Goal: Transaction & Acquisition: Obtain resource

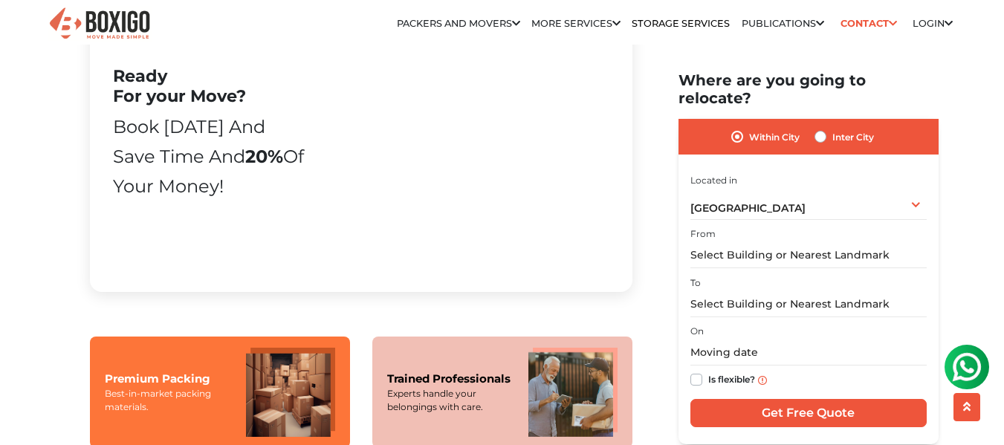
scroll to position [940, 0]
click at [738, 242] on input "text" at bounding box center [808, 255] width 236 height 26
click at [832, 128] on label "Inter City" at bounding box center [853, 137] width 42 height 18
click at [822, 128] on input "Inter City" at bounding box center [820, 135] width 12 height 15
radio input "true"
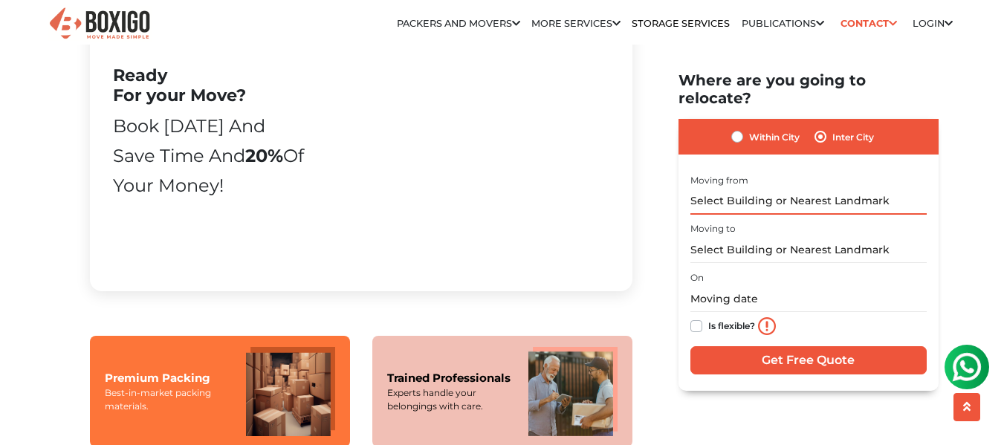
click at [772, 188] on input "text" at bounding box center [808, 201] width 236 height 26
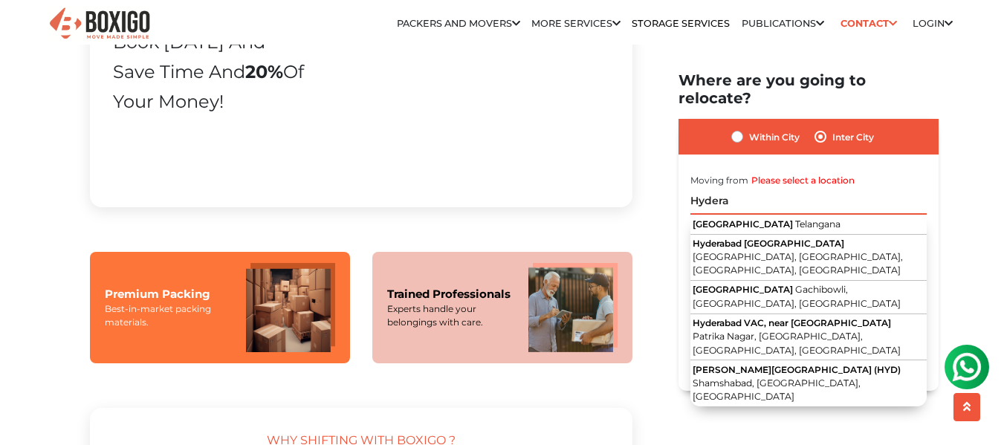
scroll to position [1025, 0]
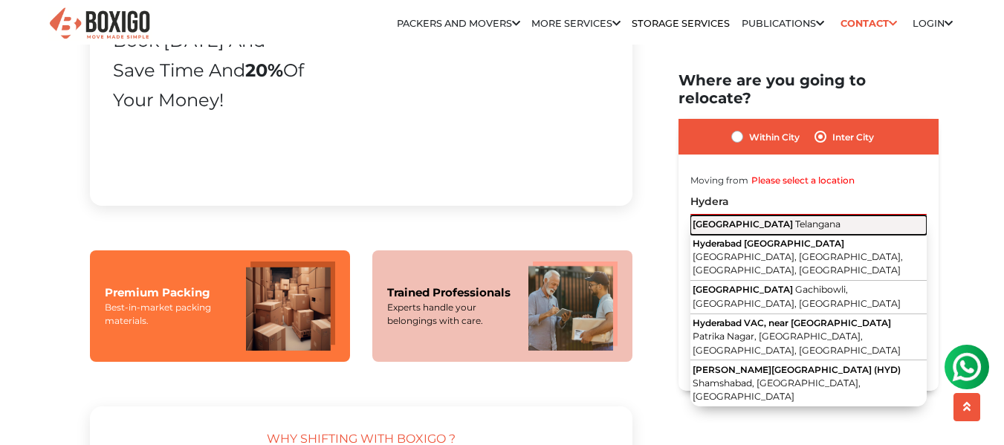
click at [732, 218] on span "[GEOGRAPHIC_DATA]" at bounding box center [742, 223] width 100 height 11
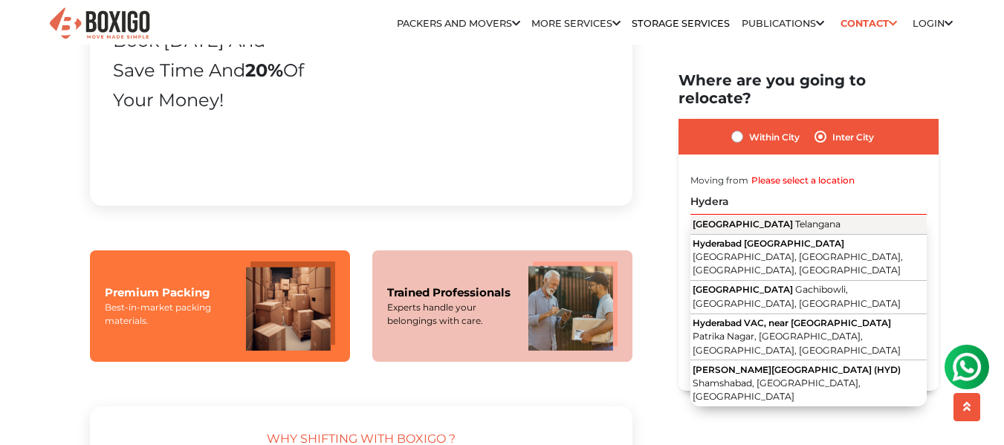
type input "[GEOGRAPHIC_DATA], [GEOGRAPHIC_DATA]"
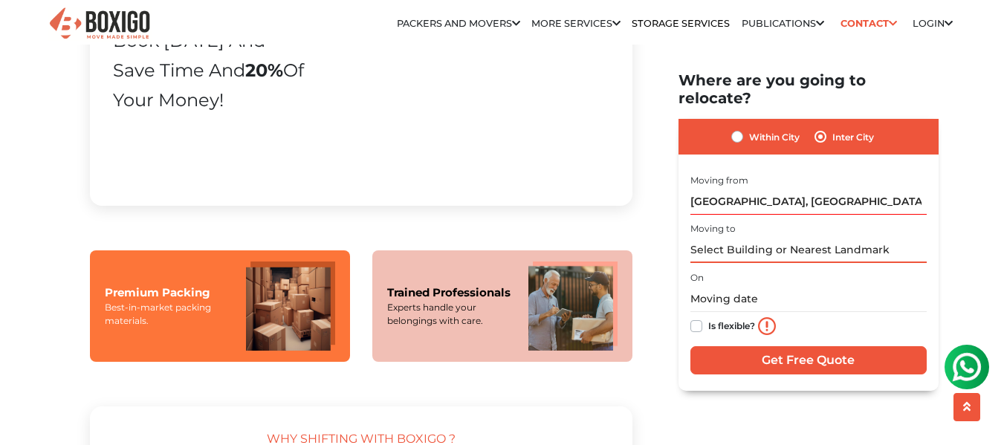
click at [741, 237] on input "text" at bounding box center [808, 250] width 236 height 26
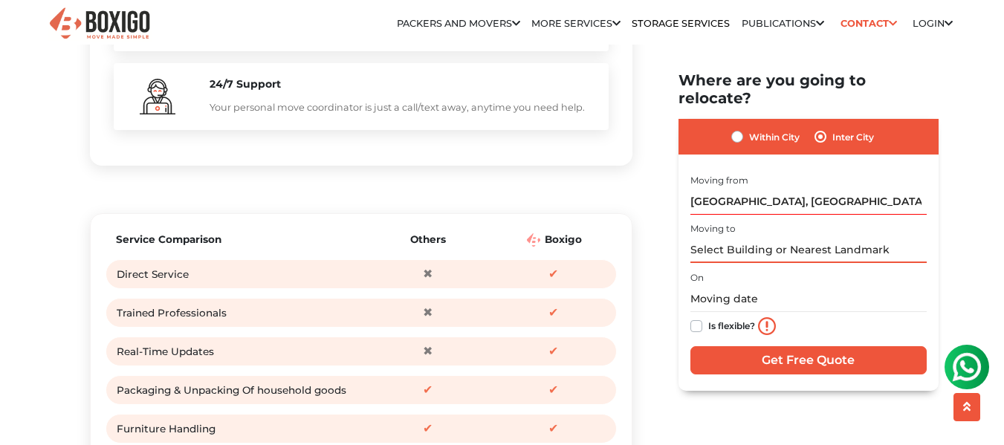
scroll to position [1689, 0]
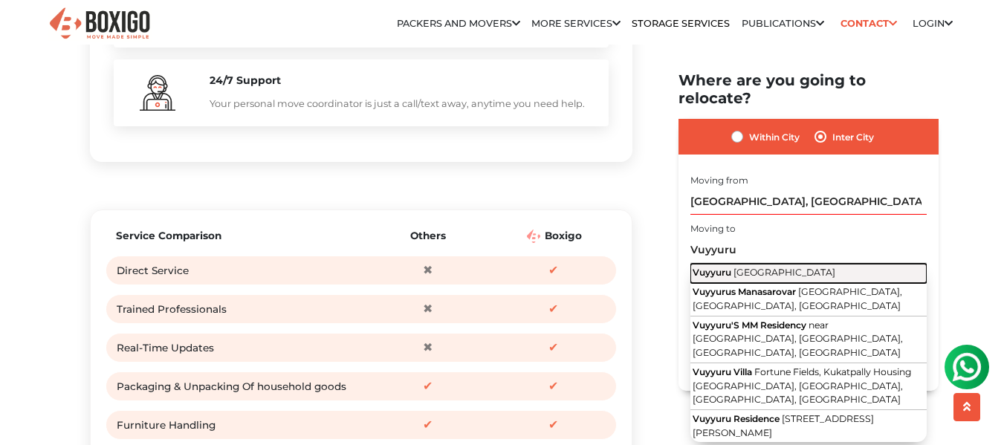
click at [742, 267] on span "[GEOGRAPHIC_DATA]" at bounding box center [784, 272] width 102 height 11
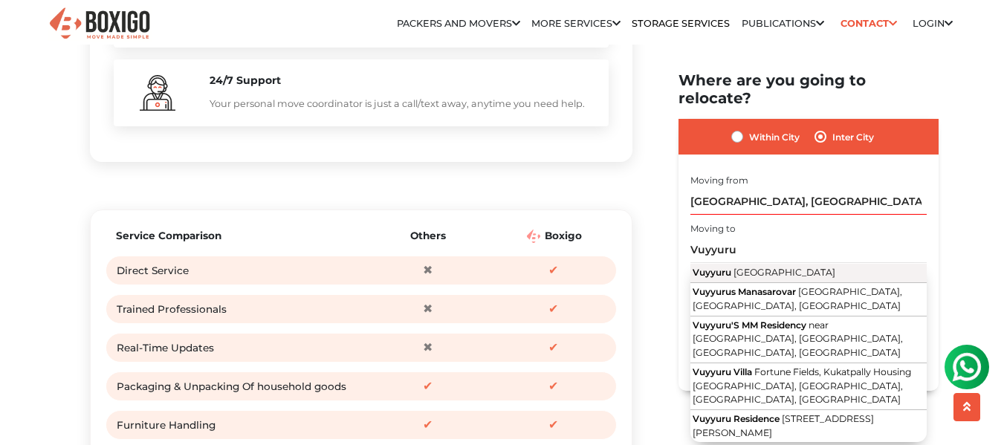
type input "[GEOGRAPHIC_DATA], [GEOGRAPHIC_DATA]"
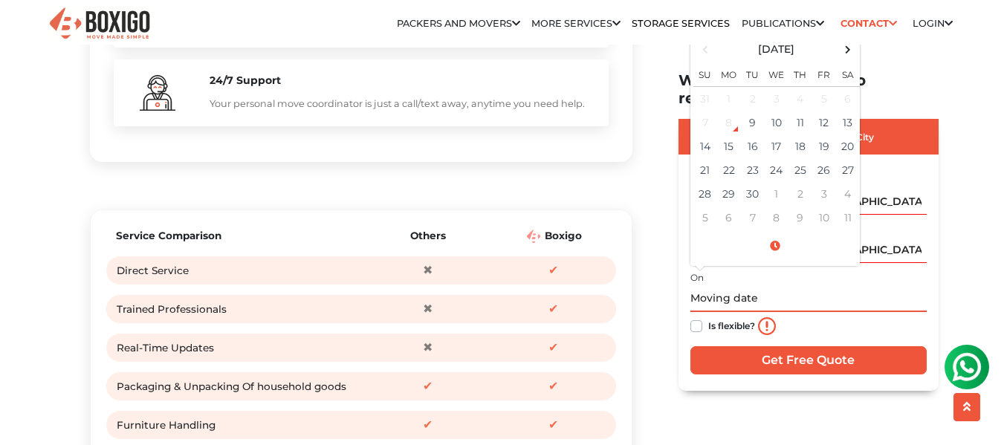
click at [733, 285] on input "text" at bounding box center [808, 298] width 236 height 26
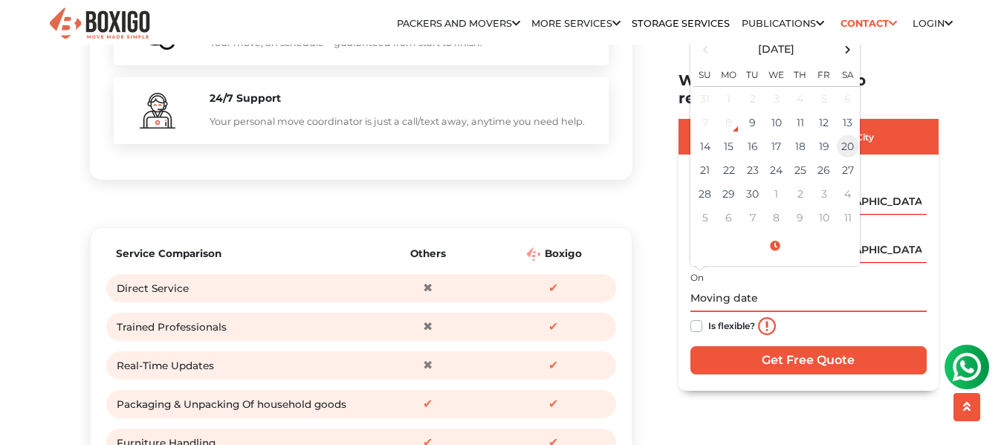
click at [848, 134] on td "20" at bounding box center [848, 146] width 24 height 24
type input "[DATE] 12:00 AM"
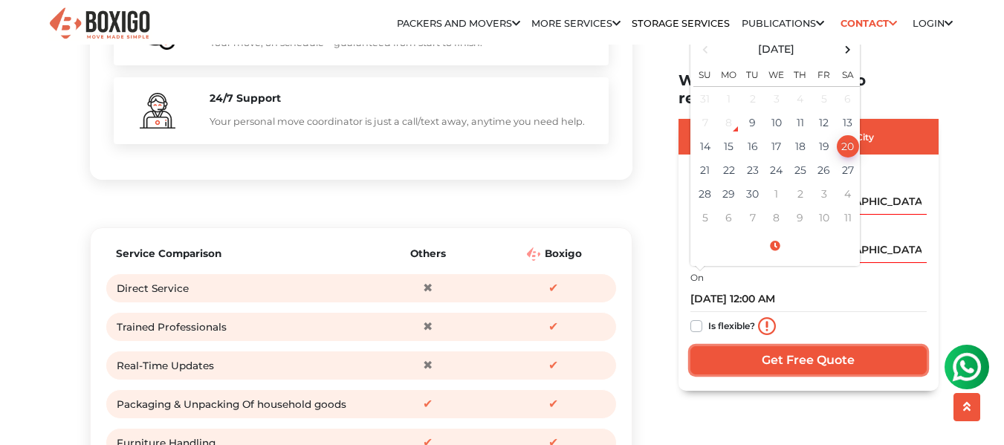
click at [773, 345] on input "Get Free Quote" at bounding box center [808, 359] width 236 height 28
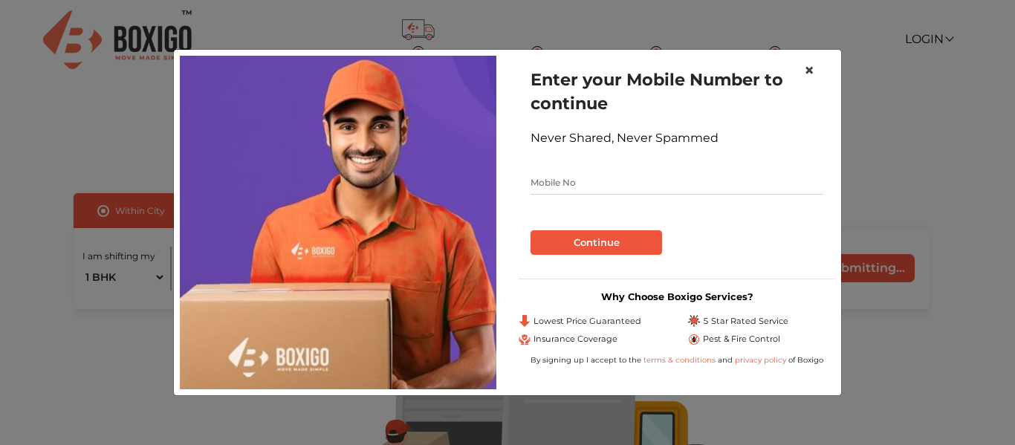
click at [815, 67] on button "×" at bounding box center [809, 71] width 34 height 42
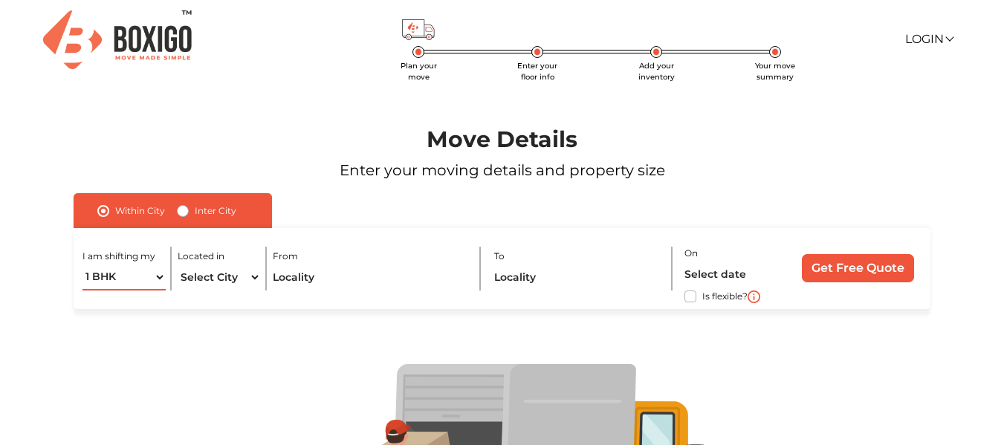
click at [152, 279] on select "1 BHK 2 BHK 3 BHK 3 + BHK FEW ITEMS" at bounding box center [123, 277] width 83 height 26
click at [82, 264] on select "1 BHK 2 BHK 3 BHK 3 + BHK FEW ITEMS" at bounding box center [123, 277] width 83 height 26
click at [221, 273] on select "Select City Bangalore Bengaluru Bhopal Bhubaneswar Chennai Coimbatore Cuttack D…" at bounding box center [219, 277] width 83 height 26
select select "[GEOGRAPHIC_DATA]"
click at [178, 264] on select "Select City Bangalore Bengaluru Bhopal Bhubaneswar Chennai Coimbatore Cuttack D…" at bounding box center [219, 277] width 83 height 26
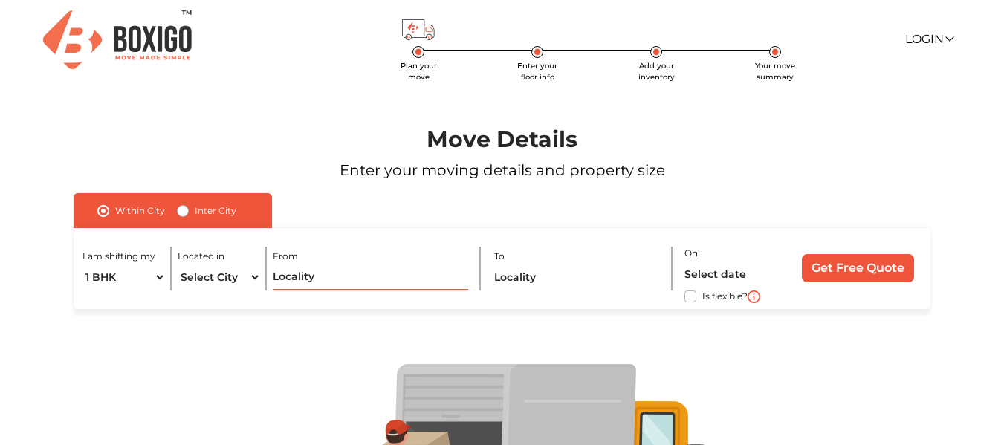
click at [301, 273] on input "text" at bounding box center [371, 277] width 196 height 26
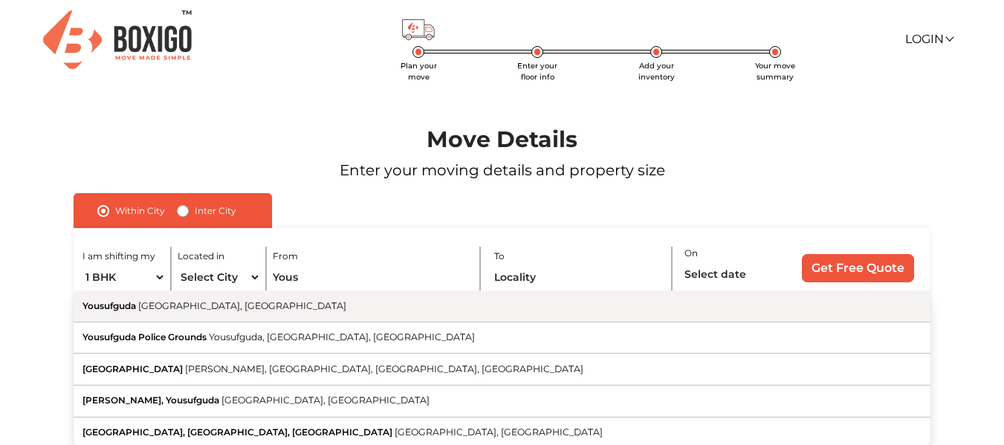
click at [235, 312] on button "Yousufguda Hyderabad, Telangana" at bounding box center [502, 306] width 856 height 32
type input "Yousufguda, Hyderabad, Telangana"
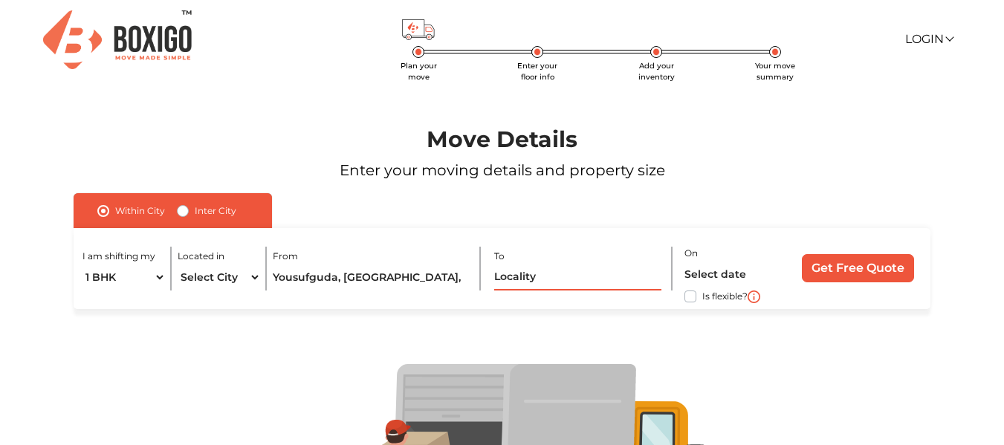
click at [526, 269] on input "text" at bounding box center [578, 277] width 168 height 26
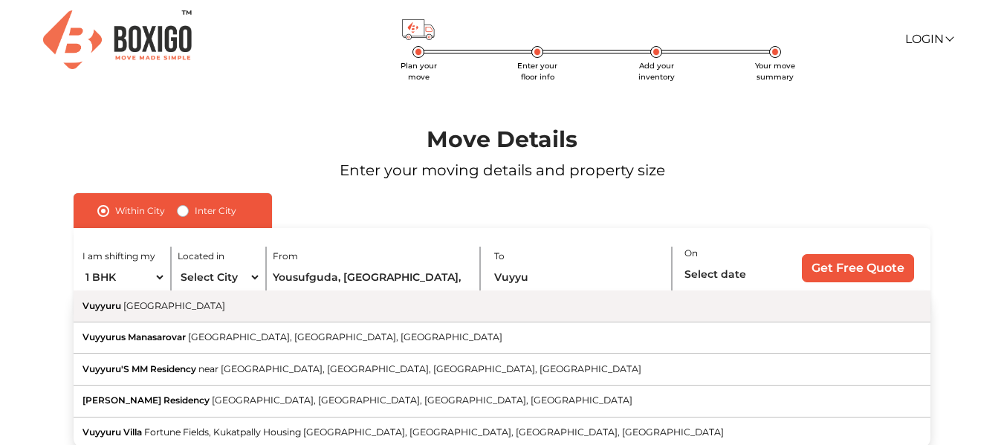
click at [435, 309] on button "Vuyyuru [GEOGRAPHIC_DATA]" at bounding box center [502, 306] width 856 height 32
type input "[GEOGRAPHIC_DATA], [GEOGRAPHIC_DATA]"
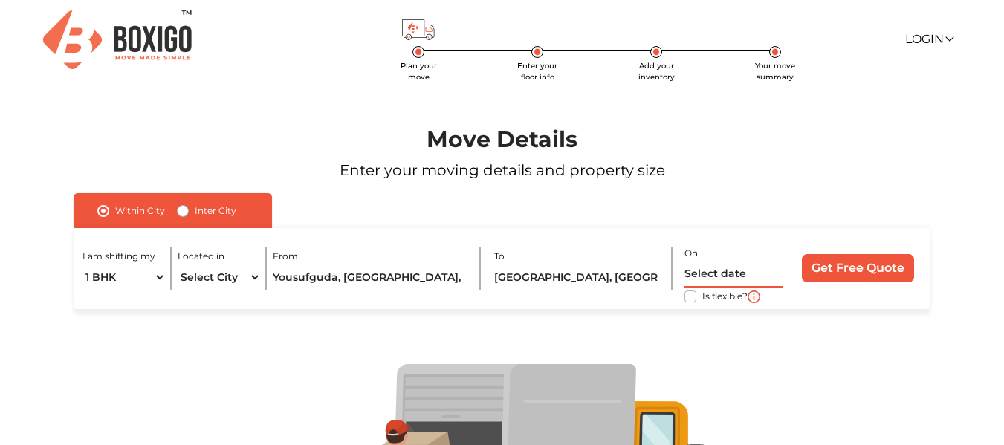
click at [712, 272] on input "text" at bounding box center [733, 274] width 99 height 26
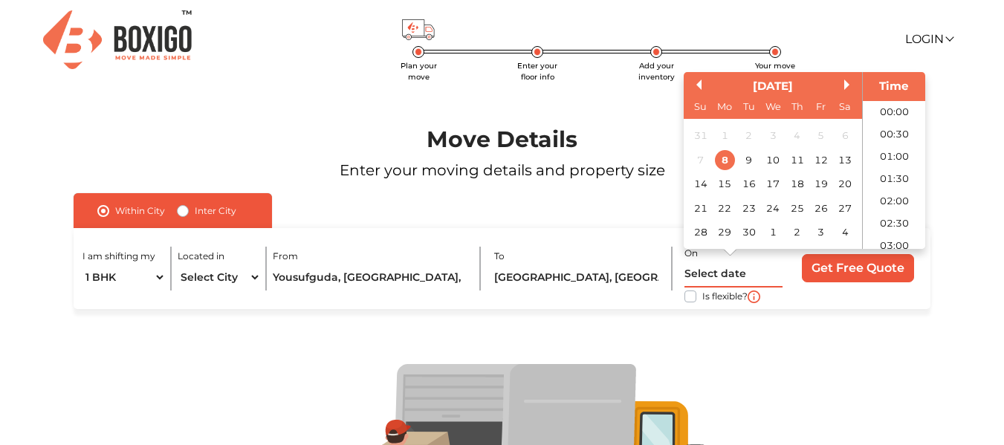
scroll to position [651, 0]
click at [847, 184] on div "20" at bounding box center [845, 184] width 20 height 20
type input "20/09/2025 12:00 AM"
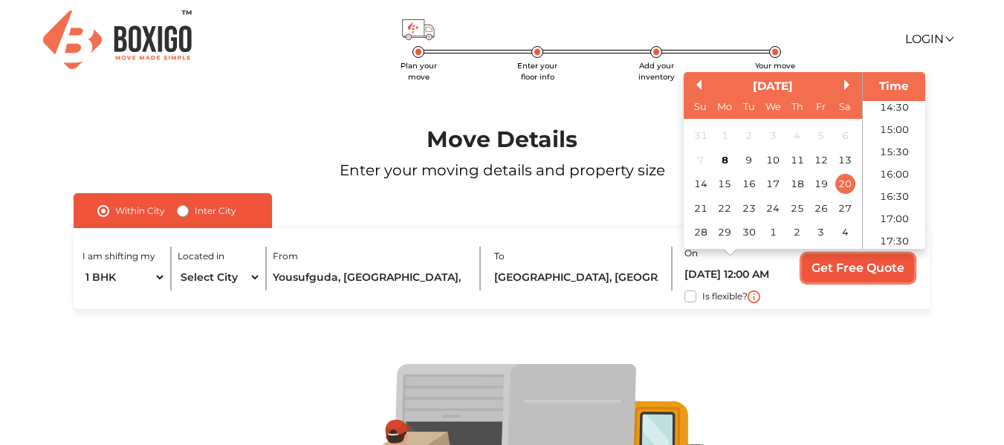
click at [839, 268] on input "Get Free Quote" at bounding box center [858, 268] width 112 height 28
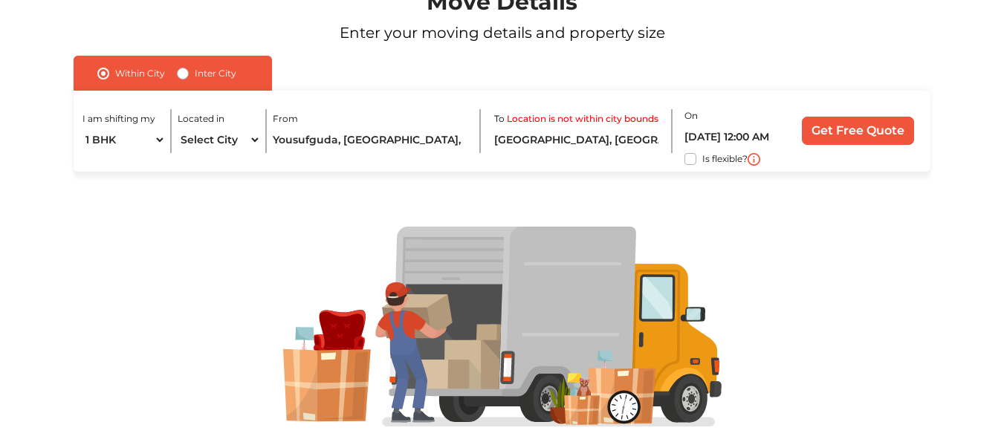
scroll to position [175, 0]
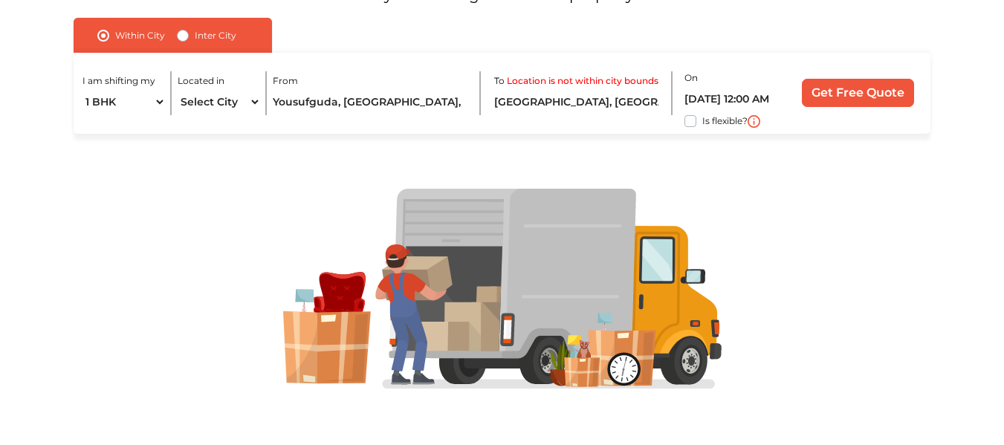
click at [195, 30] on label "Inter City" at bounding box center [216, 36] width 42 height 18
click at [181, 30] on input "Inter City" at bounding box center [183, 34] width 12 height 15
radio input "true"
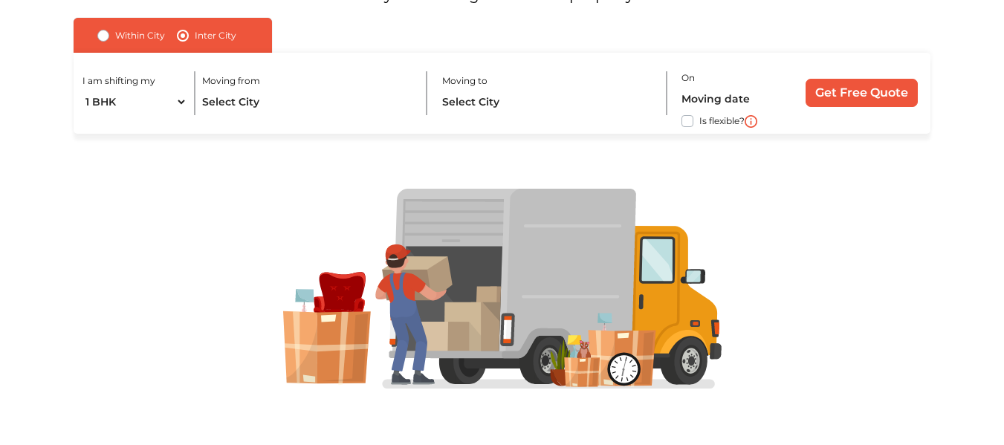
click at [289, 117] on div "I am shifting my 1 BHK 2 BHK 3 BHK 3 + BHK FEW ITEMS Moving from Moving to On I…" at bounding box center [502, 93] width 856 height 81
click at [253, 103] on input "text" at bounding box center [308, 102] width 212 height 26
click at [256, 102] on input "text" at bounding box center [308, 102] width 212 height 26
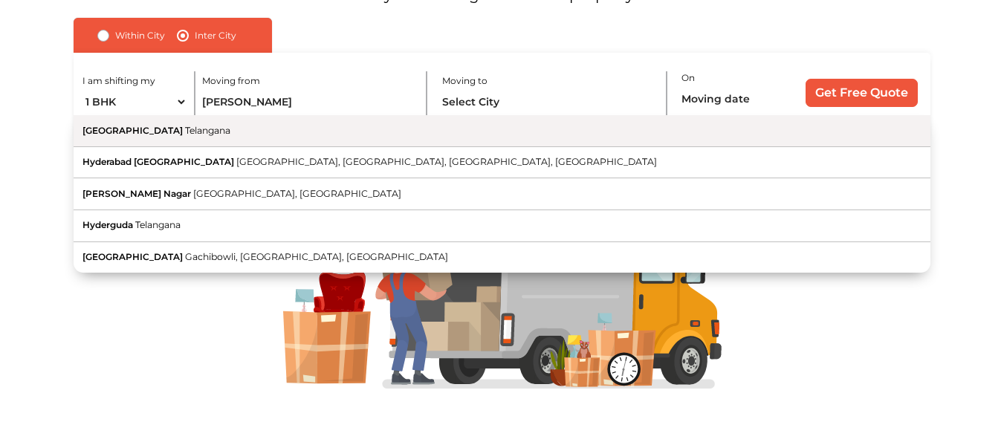
click at [241, 135] on button "Hyderabad [GEOGRAPHIC_DATA]" at bounding box center [502, 131] width 856 height 32
type input "[GEOGRAPHIC_DATA], [GEOGRAPHIC_DATA]"
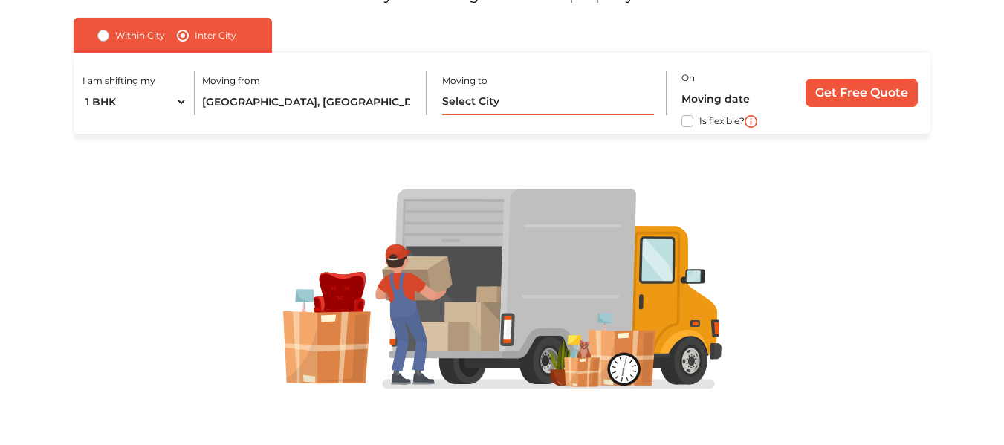
click at [483, 111] on input "text" at bounding box center [548, 102] width 212 height 26
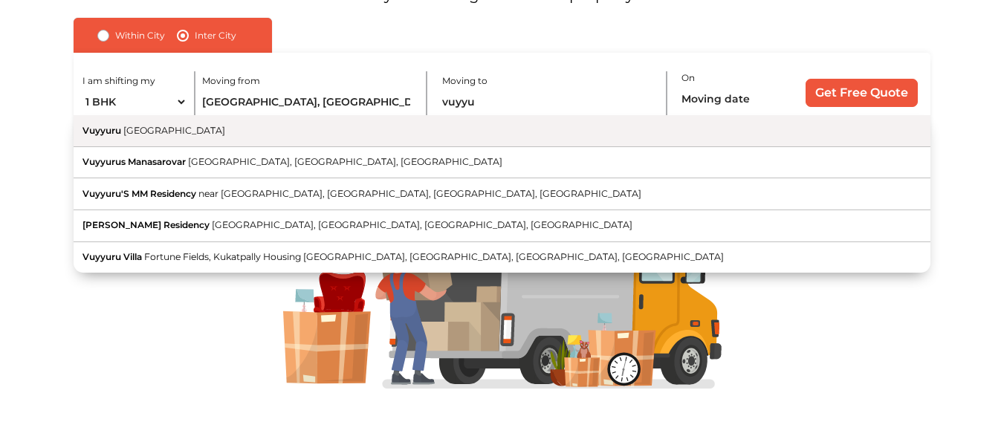
click at [437, 134] on button "Vuyyuru [GEOGRAPHIC_DATA]" at bounding box center [502, 131] width 856 height 32
type input "[GEOGRAPHIC_DATA], [GEOGRAPHIC_DATA]"
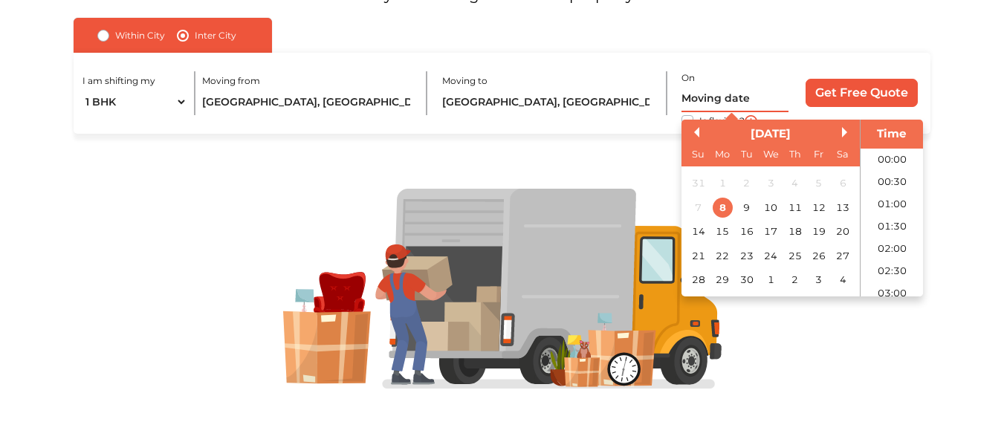
click at [709, 103] on input "text" at bounding box center [734, 99] width 107 height 26
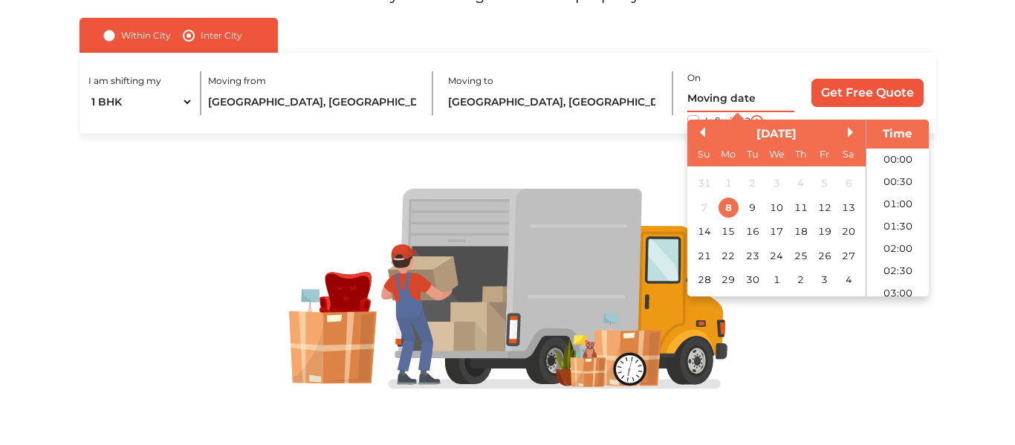
scroll to position [651, 0]
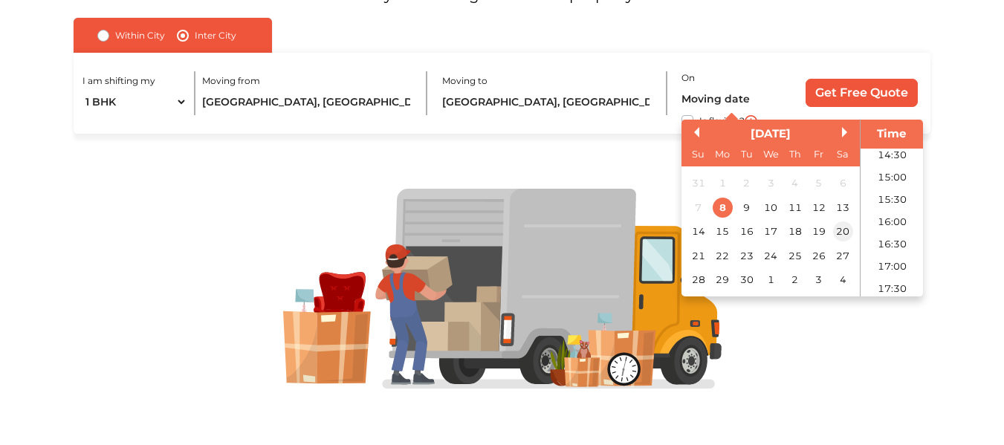
click at [842, 227] on div "20" at bounding box center [843, 231] width 20 height 20
type input "20/09/2025 12:00 AM"
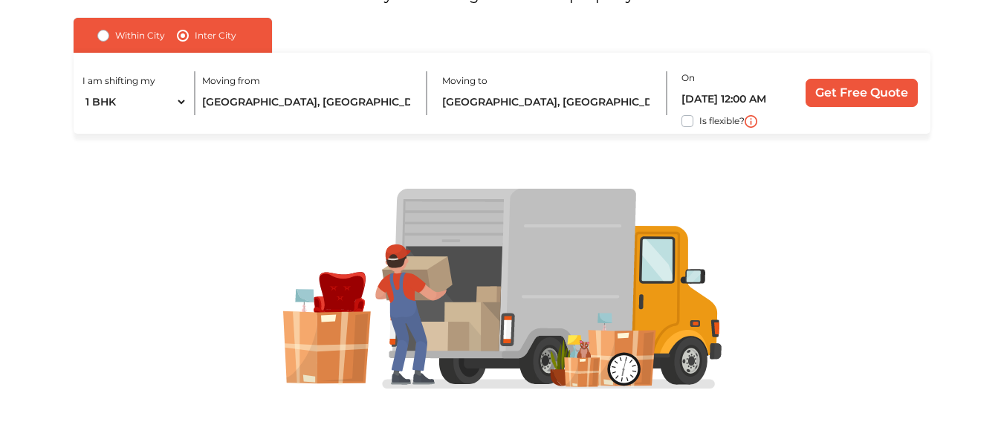
click at [699, 116] on label "Is flexible?" at bounding box center [721, 120] width 45 height 16
click at [85, 116] on input "Is flexible?" at bounding box center [80, 119] width 12 height 15
checkbox input "true"
click at [879, 96] on input "Get Free Quote" at bounding box center [861, 93] width 112 height 28
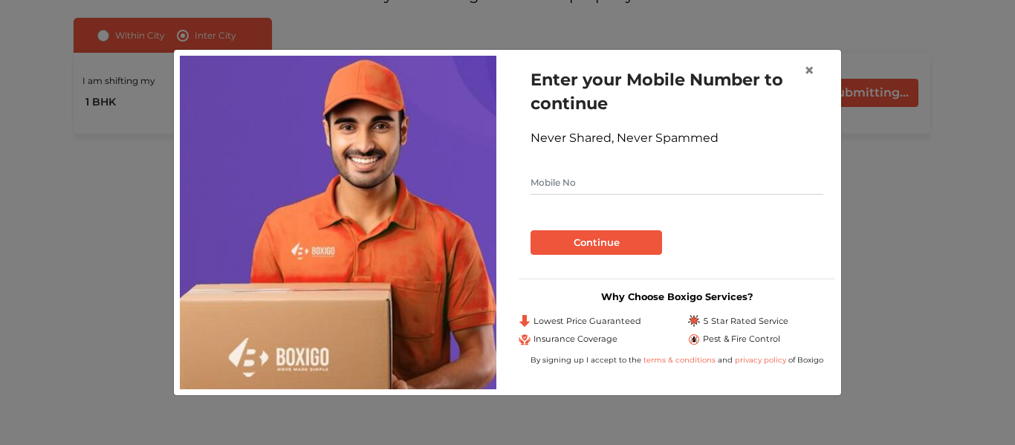
click at [537, 178] on input "text" at bounding box center [676, 183] width 293 height 24
type input "7097229607"
click at [574, 241] on button "Continue" at bounding box center [595, 242] width 131 height 25
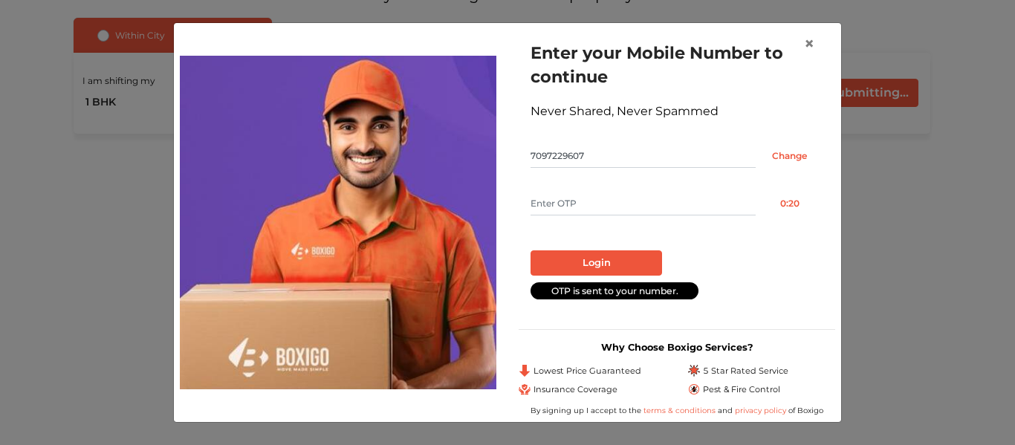
click at [582, 206] on input "text" at bounding box center [642, 204] width 225 height 24
type input "3666"
click at [591, 258] on button "Login" at bounding box center [595, 262] width 131 height 25
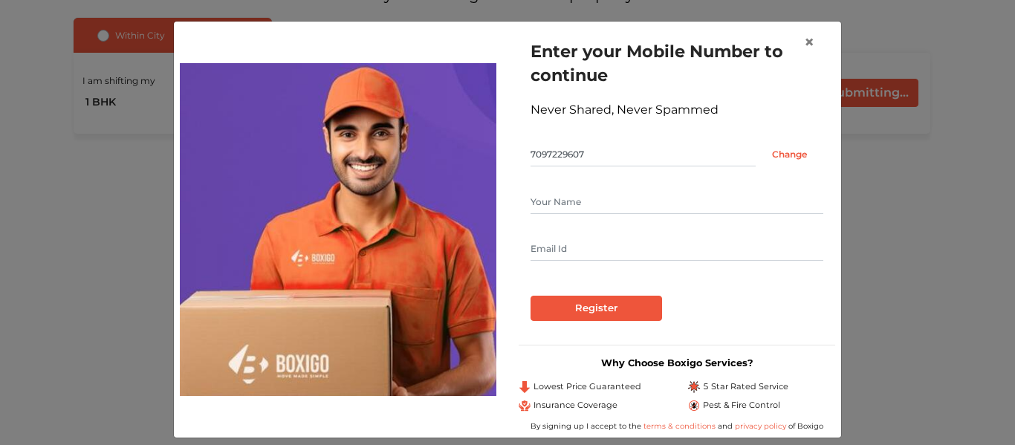
click at [571, 195] on input "text" at bounding box center [676, 202] width 293 height 24
type input "saddam"
type input "saddamhussainshaik1907@gmail.com"
click at [641, 308] on input "Register" at bounding box center [595, 308] width 131 height 25
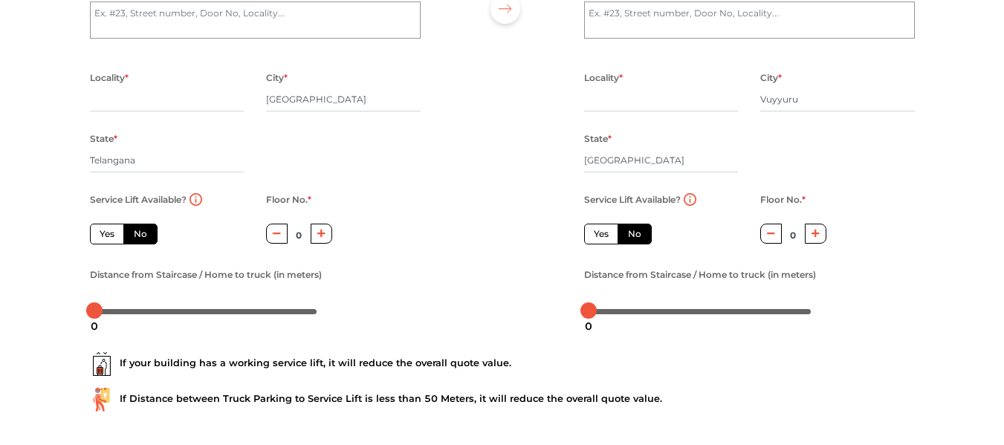
scroll to position [184, 0]
click at [108, 236] on label "Yes" at bounding box center [107, 233] width 34 height 21
click at [108, 236] on input "Yes" at bounding box center [105, 232] width 10 height 10
radio input "true"
click at [623, 230] on label "No" at bounding box center [634, 233] width 34 height 21
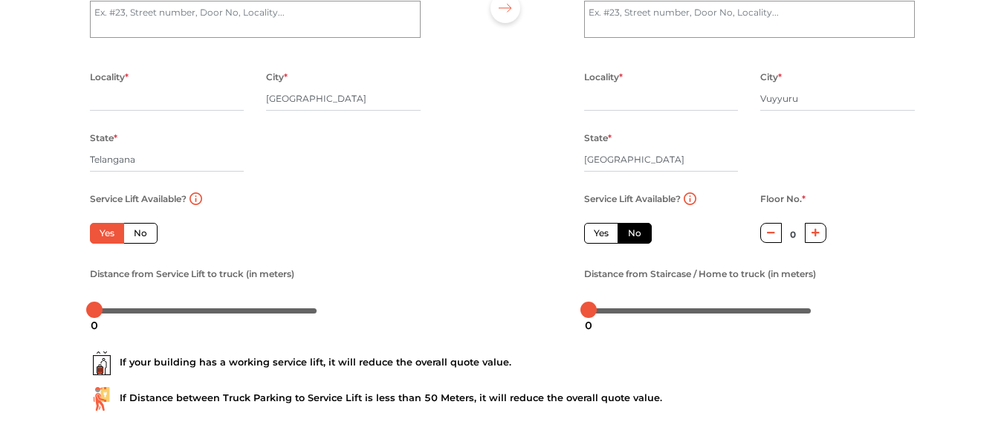
click at [628, 230] on input "No" at bounding box center [633, 232] width 10 height 10
click at [673, 244] on div "Service Lift Available? Yes No" at bounding box center [661, 226] width 177 height 75
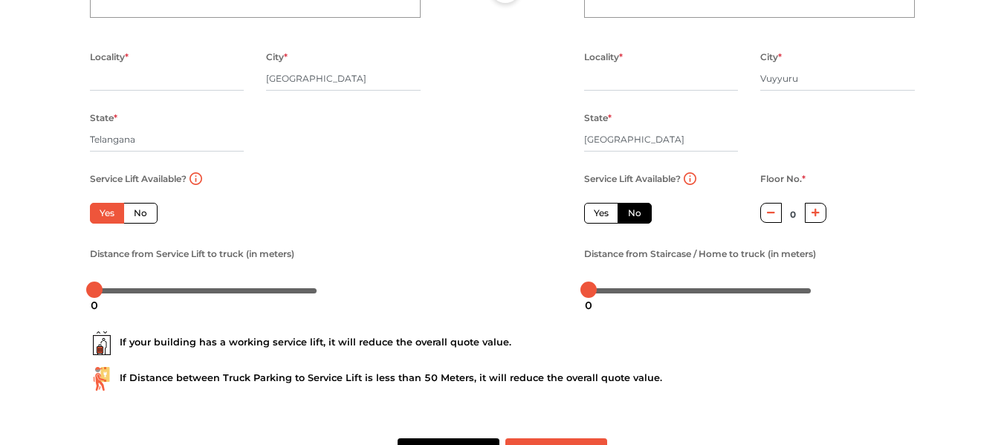
scroll to position [256, 0]
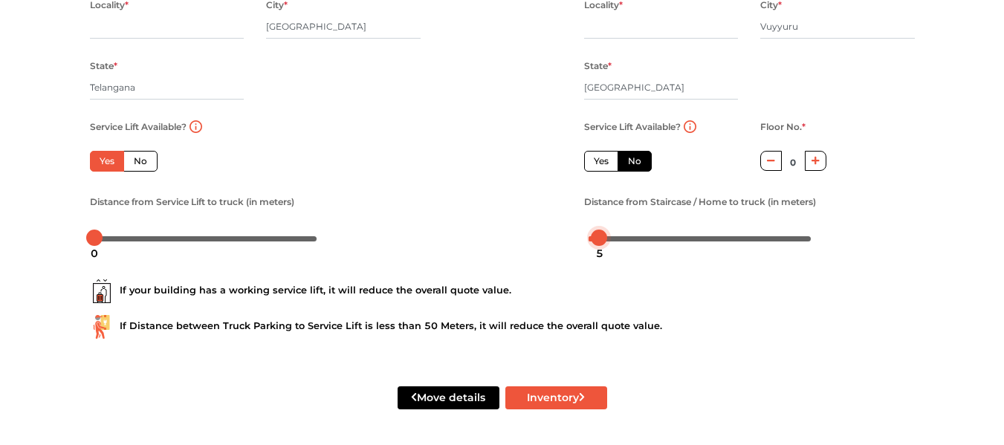
click at [599, 239] on div at bounding box center [699, 237] width 223 height 9
click at [613, 236] on div at bounding box center [699, 237] width 223 height 9
click at [613, 235] on div at bounding box center [612, 238] width 16 height 16
click at [634, 235] on div at bounding box center [699, 237] width 223 height 9
click at [604, 290] on div "If your building has a working service lift, it will reduce the overall quote v…" at bounding box center [502, 291] width 825 height 24
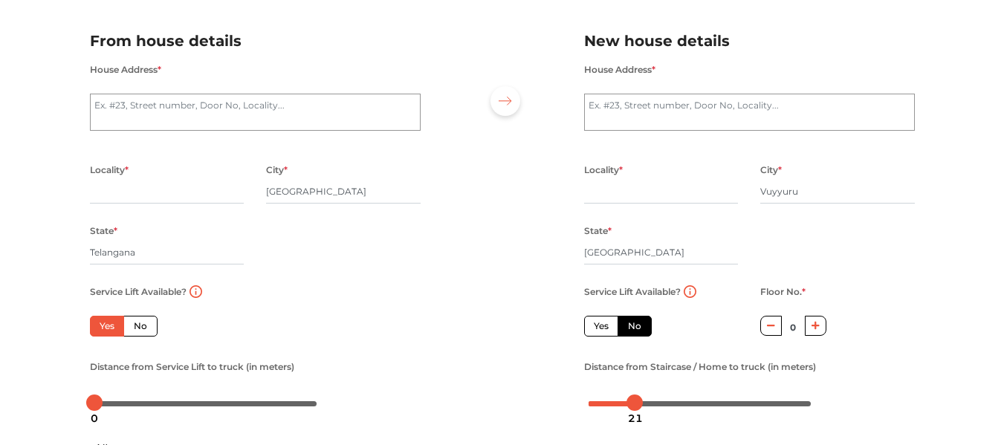
scroll to position [0, 0]
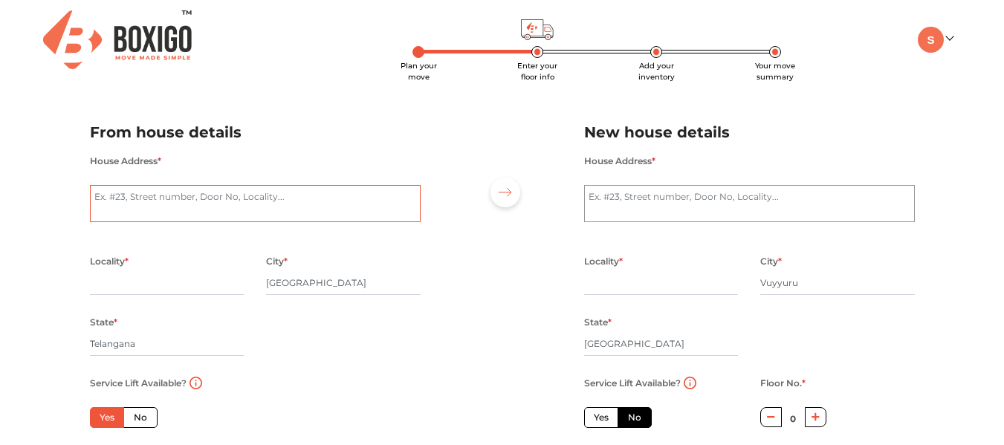
click at [200, 190] on textarea "House Address *" at bounding box center [255, 203] width 331 height 37
click at [105, 276] on input "text" at bounding box center [167, 283] width 155 height 24
click at [107, 344] on input "Telangana" at bounding box center [167, 344] width 155 height 24
click at [178, 272] on input "text" at bounding box center [167, 283] width 155 height 24
type input "Venkatagiri"
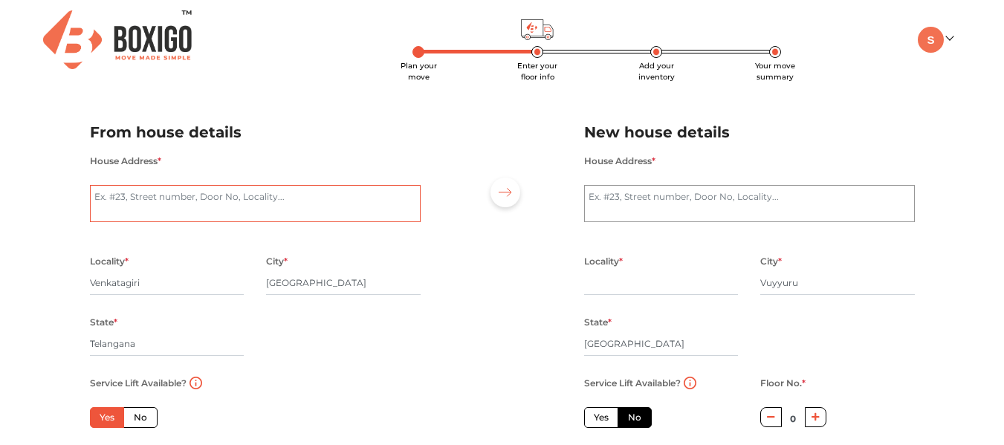
click at [123, 187] on textarea "House Address *" at bounding box center [255, 203] width 331 height 37
type textarea "Yousufguda"
click at [477, 238] on div at bounding box center [502, 307] width 141 height 409
click at [653, 278] on input "text" at bounding box center [661, 283] width 155 height 24
type input "Near Siddhartha college"
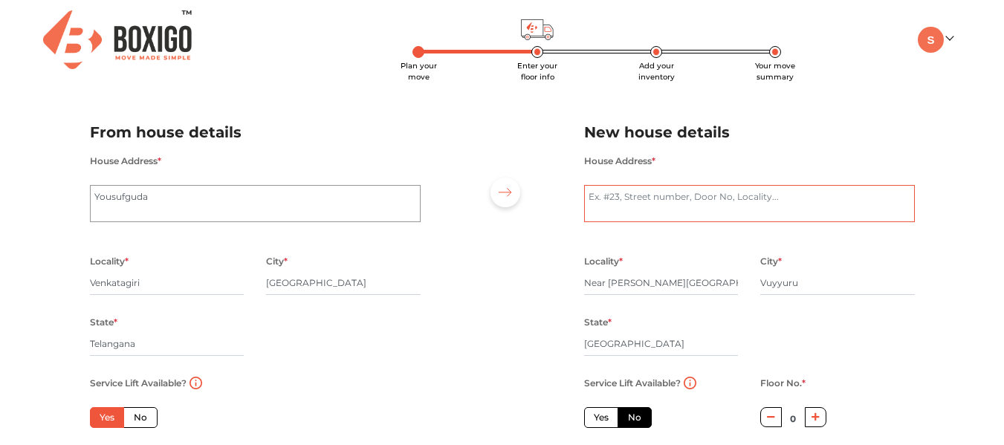
click at [680, 215] on textarea "House Address *" at bounding box center [749, 203] width 331 height 37
drag, startPoint x: 583, startPoint y: 281, endPoint x: 781, endPoint y: 283, distance: 198.3
click at [781, 283] on div "Locality * Near Siddhartha college City * Vuyyuru State * Andhra Pradesh Pincod…" at bounding box center [749, 313] width 353 height 122
click at [656, 226] on div "House Address *" at bounding box center [749, 196] width 331 height 88
click at [631, 207] on textarea "House Address *" at bounding box center [749, 203] width 331 height 37
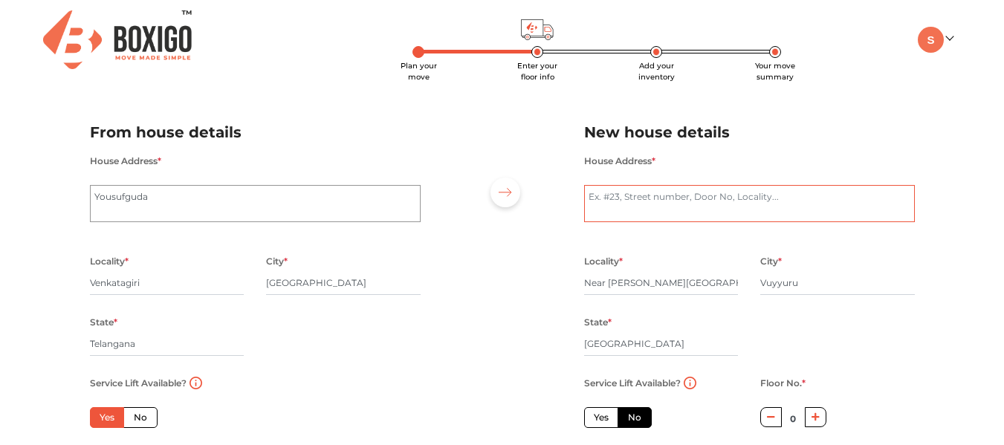
paste textarea "Near Siddhartha college"
type textarea "Near Siddhartha college"
click at [546, 235] on div at bounding box center [502, 307] width 141 height 409
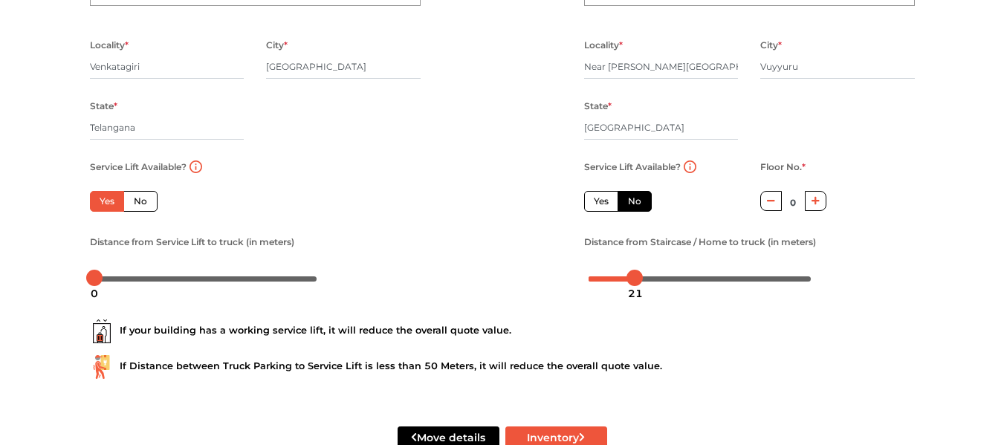
scroll to position [217, 0]
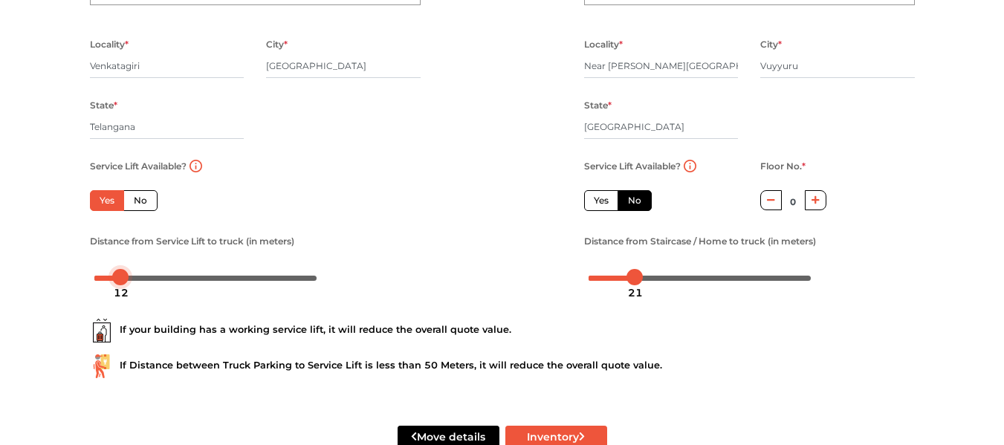
click at [120, 276] on div at bounding box center [205, 277] width 223 height 9
click at [129, 276] on div at bounding box center [205, 277] width 223 height 9
click at [140, 275] on div at bounding box center [205, 277] width 223 height 9
click at [132, 276] on div at bounding box center [140, 277] width 16 height 16
click at [131, 277] on div at bounding box center [205, 277] width 223 height 9
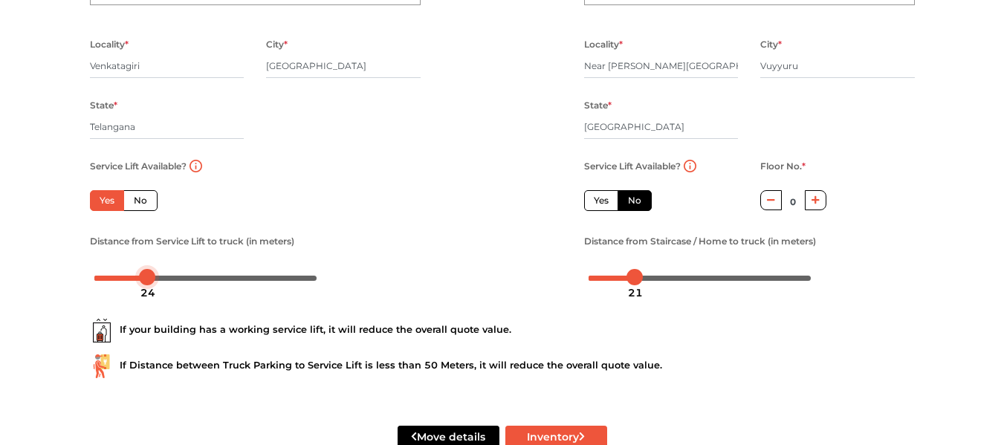
click at [146, 278] on div at bounding box center [205, 277] width 223 height 9
click at [298, 304] on div "If your building has a working service lift, it will reduce the overall quote v…" at bounding box center [502, 342] width 847 height 95
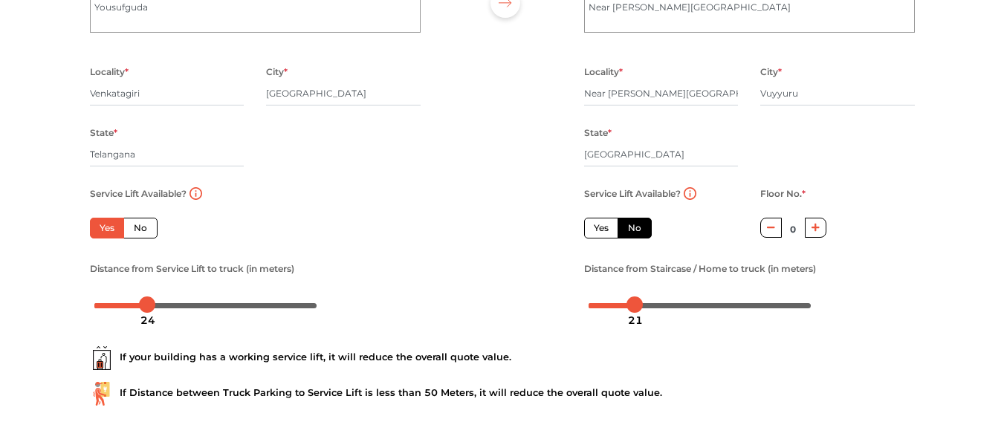
scroll to position [256, 0]
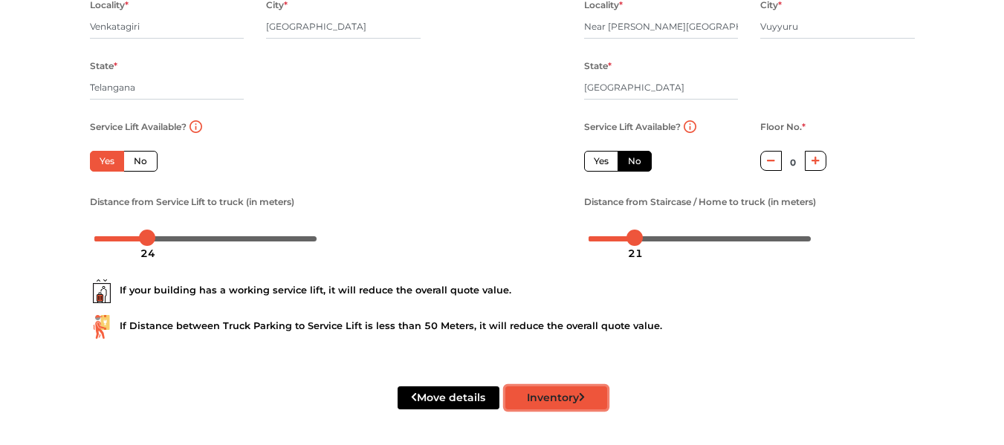
click at [555, 397] on button "Inventory" at bounding box center [556, 397] width 102 height 23
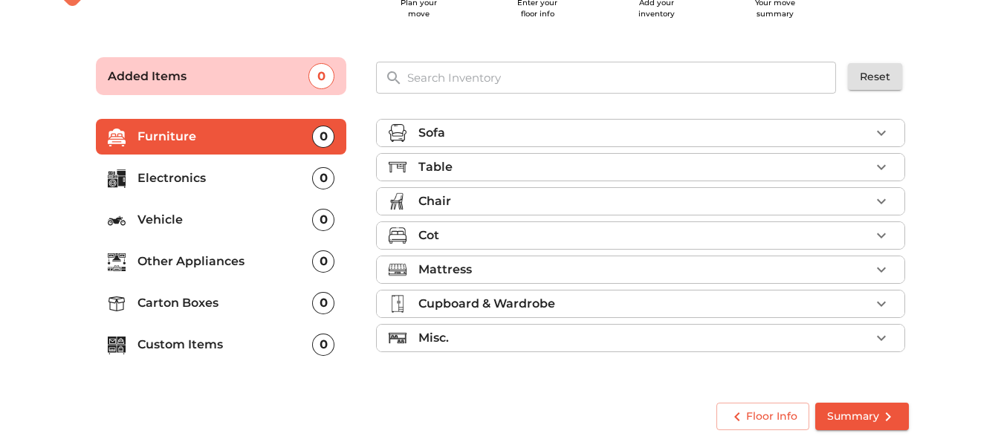
scroll to position [63, 0]
click at [839, 405] on button "Summary" at bounding box center [862, 416] width 94 height 27
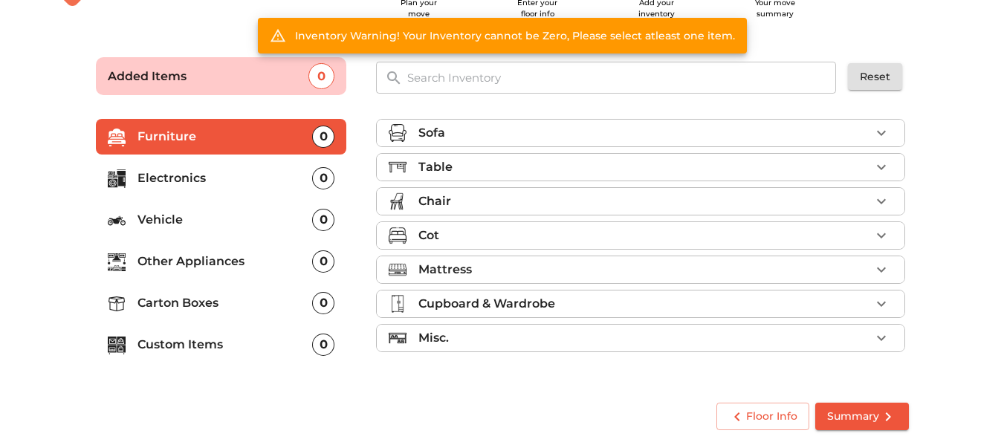
scroll to position [0, 0]
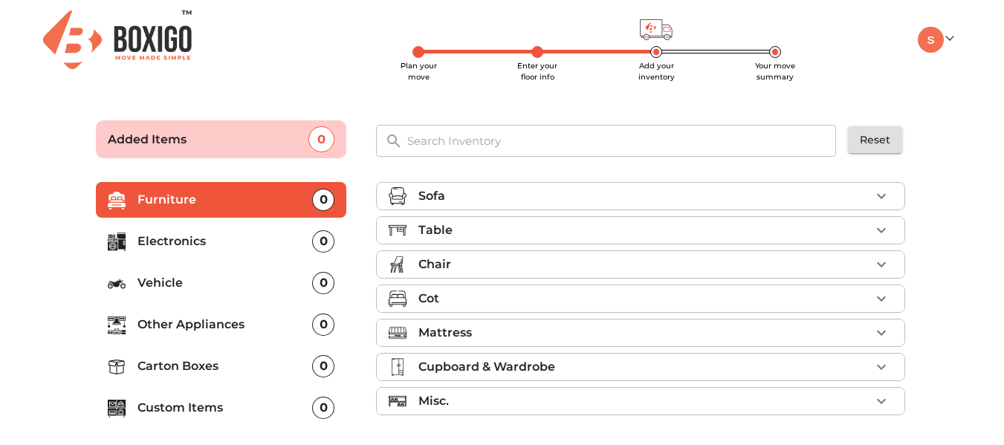
click at [704, 204] on div "Sofa" at bounding box center [644, 196] width 452 height 18
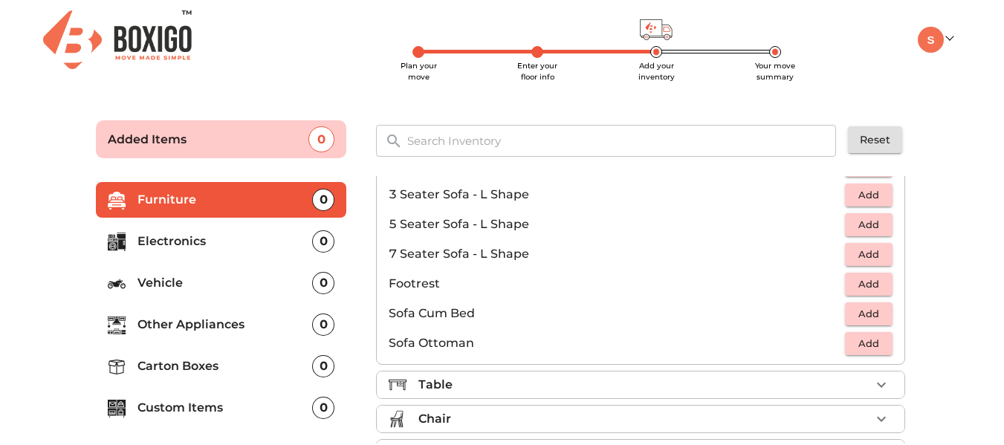
scroll to position [306, 0]
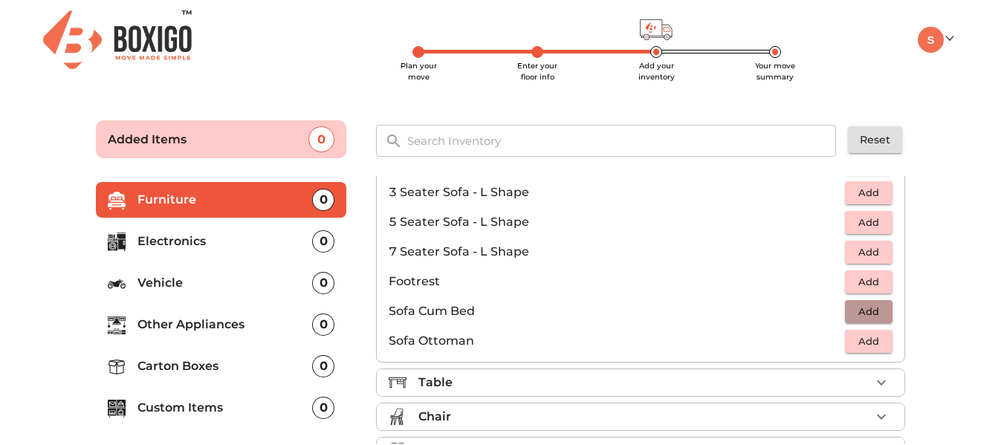
click at [857, 309] on span "Add" at bounding box center [868, 311] width 33 height 17
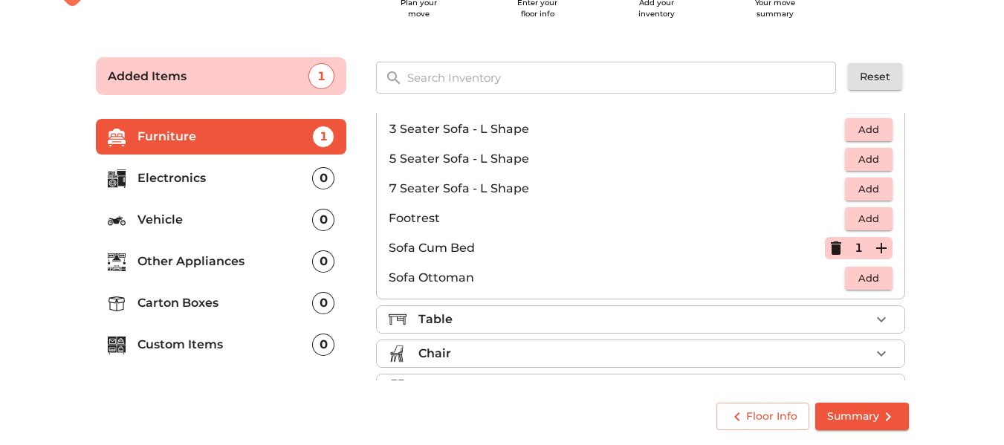
click at [598, 319] on div "Table" at bounding box center [644, 320] width 452 height 18
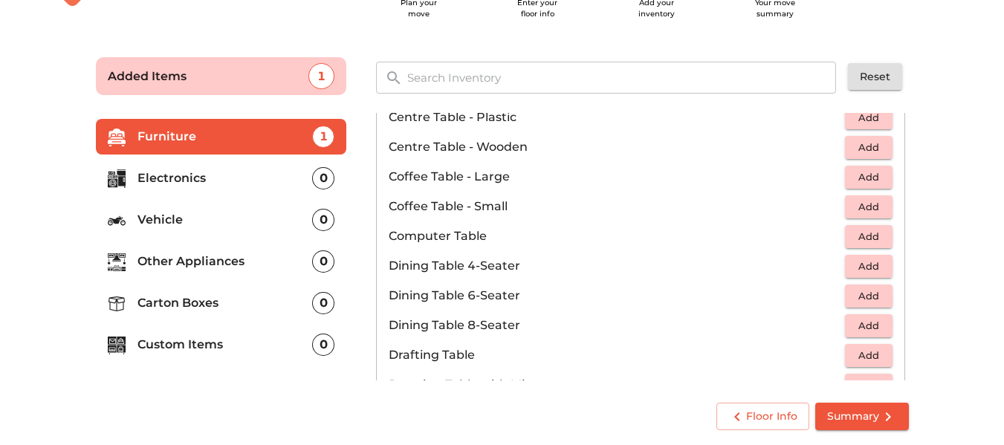
scroll to position [175, 0]
click at [861, 259] on span "Add" at bounding box center [868, 264] width 33 height 17
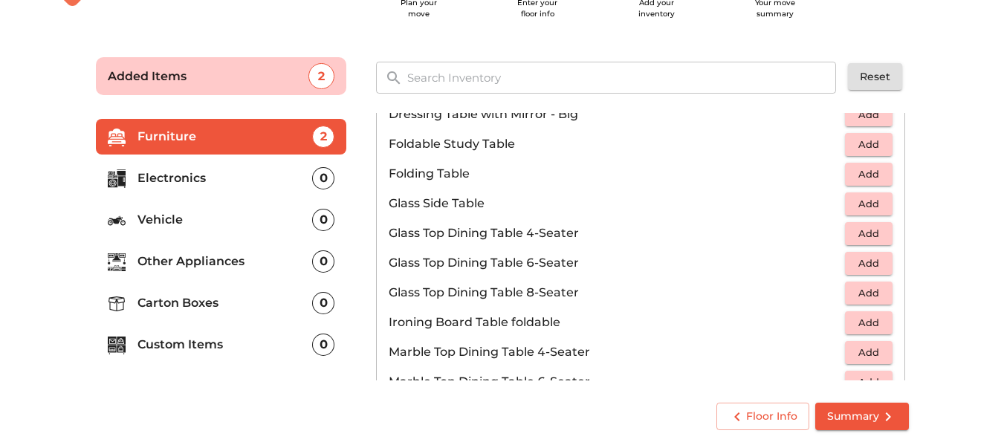
scroll to position [475, 0]
click at [860, 230] on span "Add" at bounding box center [868, 232] width 33 height 17
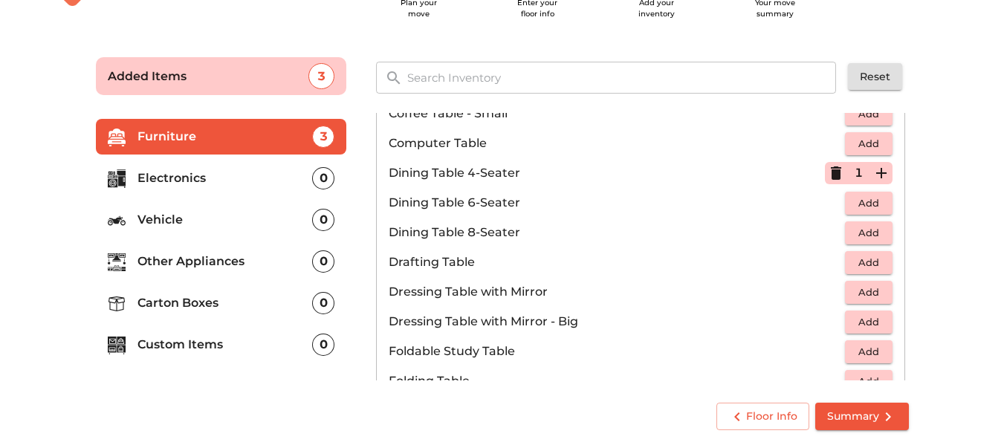
scroll to position [265, 0]
drag, startPoint x: 834, startPoint y: 170, endPoint x: 767, endPoint y: 212, distance: 79.1
click at [767, 212] on ul "Bed Side Table Add Centre Table - Glass Add Centre Table - Marble Add Centre Ta…" at bounding box center [640, 441] width 527 height 1053
click at [833, 175] on icon "button" at bounding box center [835, 174] width 10 height 13
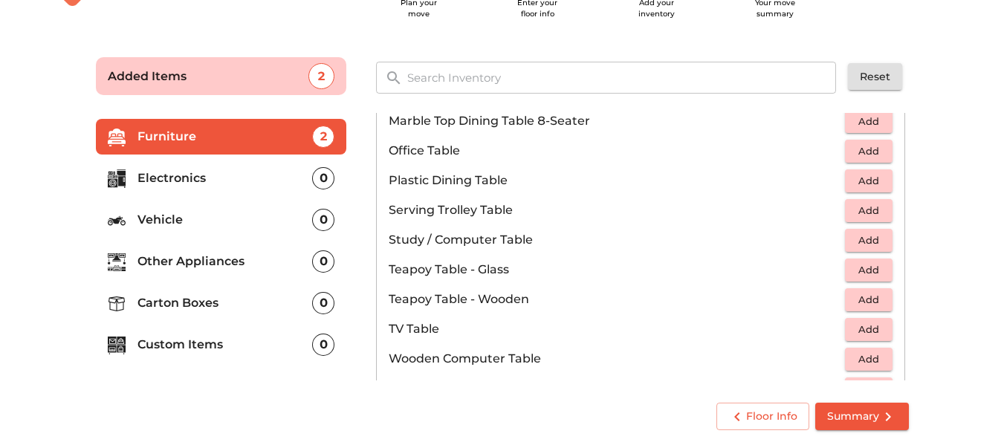
scroll to position [765, 0]
click at [877, 149] on span "Add" at bounding box center [868, 150] width 33 height 17
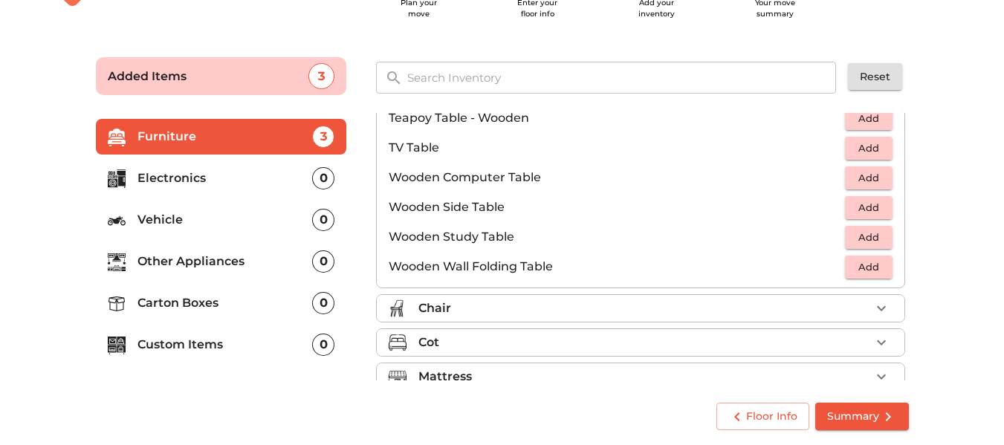
scroll to position [947, 0]
click at [876, 169] on span "Add" at bounding box center [868, 176] width 33 height 17
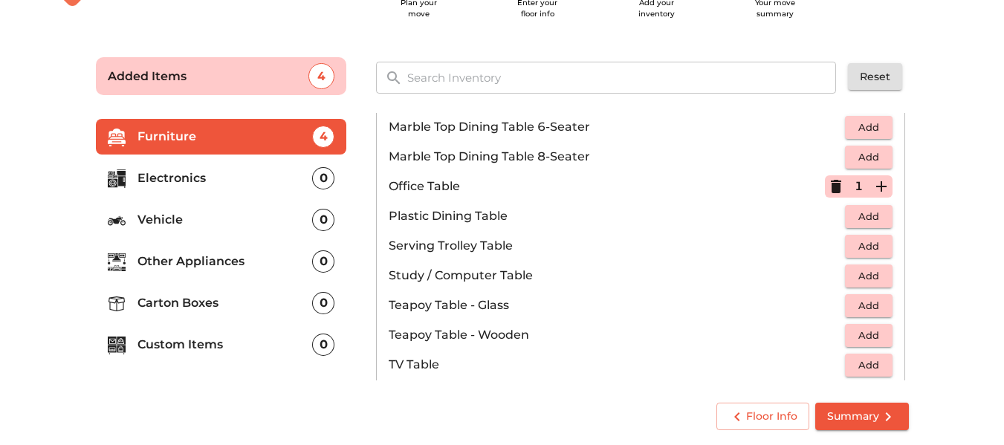
scroll to position [728, 0]
click at [831, 182] on icon "button" at bounding box center [835, 187] width 10 height 13
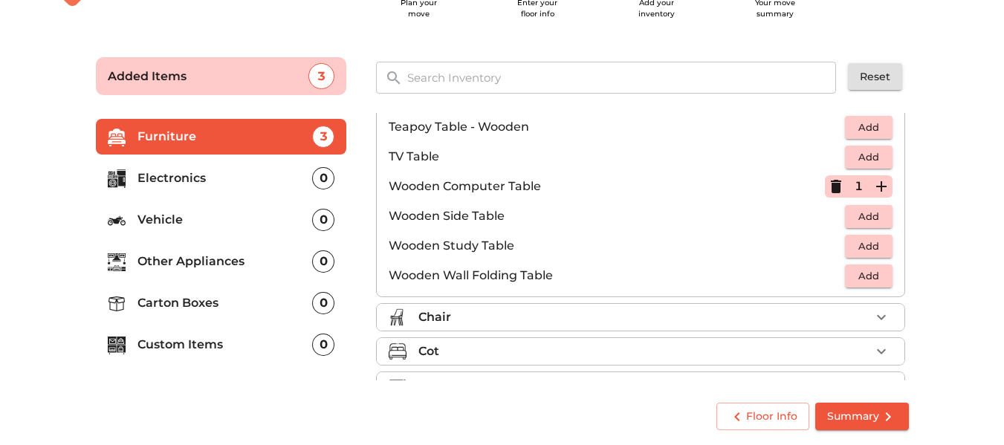
scroll to position [1036, 0]
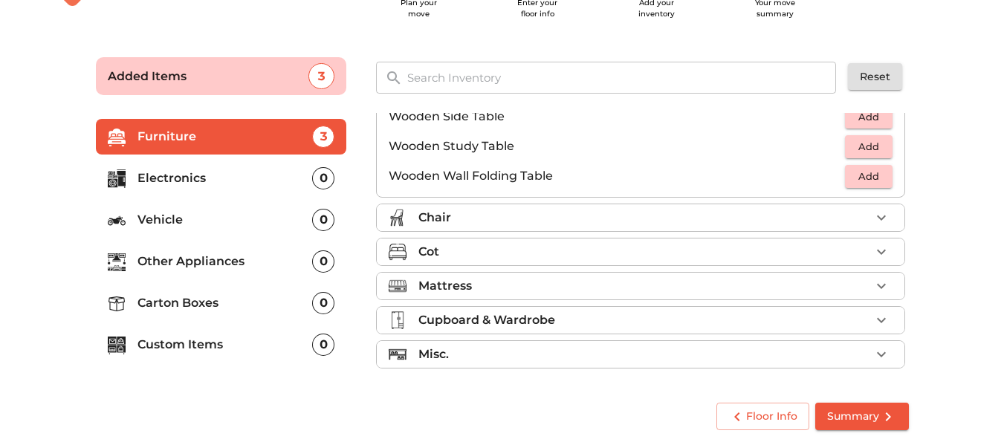
click at [716, 221] on div "Chair" at bounding box center [644, 218] width 452 height 18
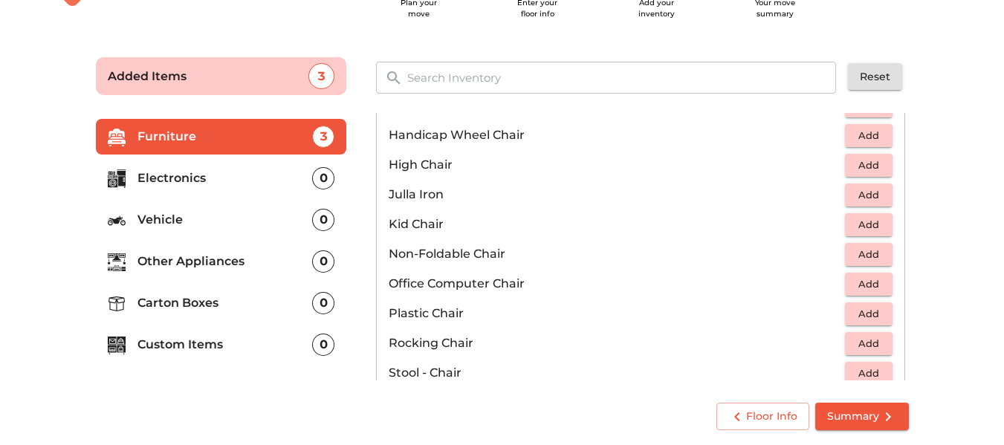
scroll to position [405, 0]
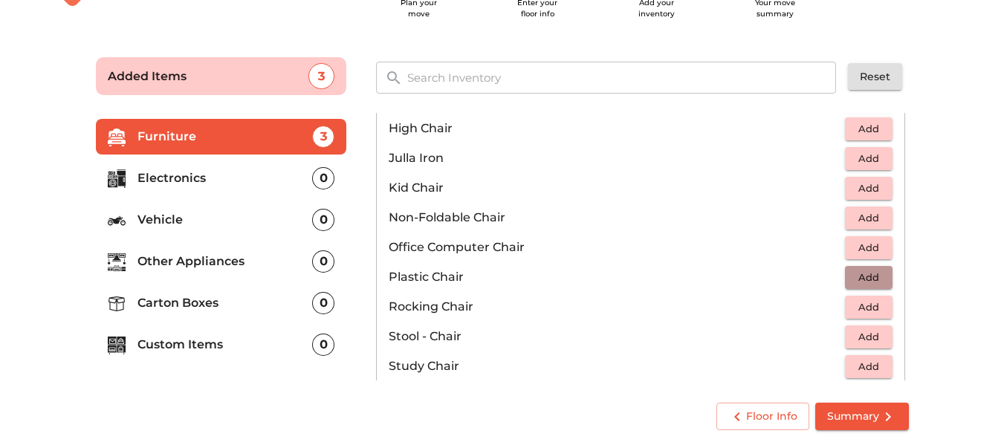
click at [868, 276] on span "Add" at bounding box center [868, 277] width 33 height 17
click at [881, 276] on icon "button" at bounding box center [881, 277] width 18 height 18
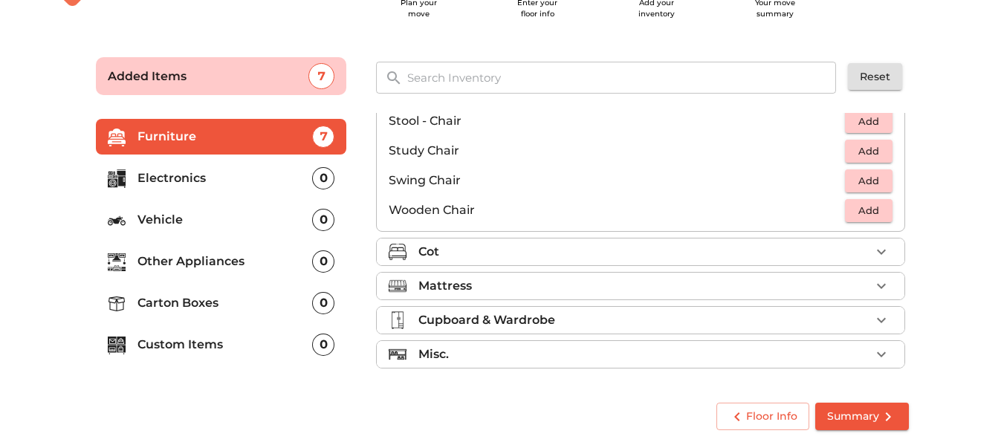
click at [651, 250] on div "Cot" at bounding box center [644, 252] width 452 height 18
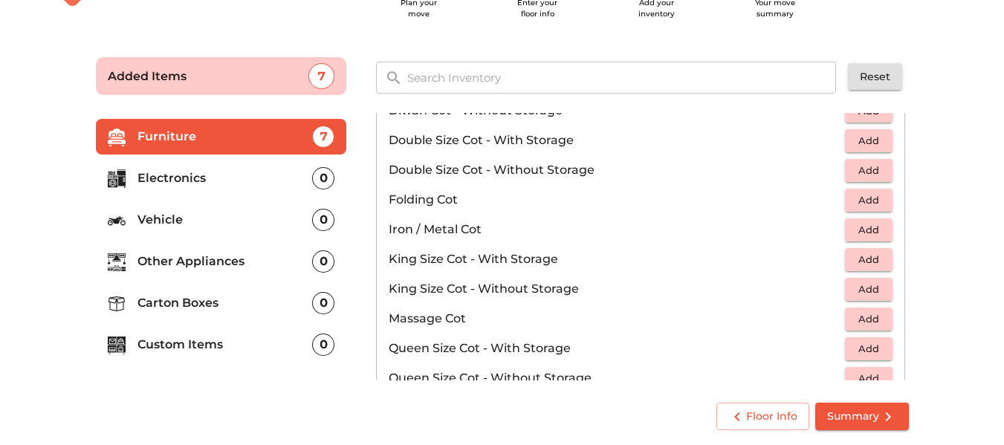
scroll to position [279, 0]
click at [871, 285] on span "Add" at bounding box center [868, 288] width 33 height 17
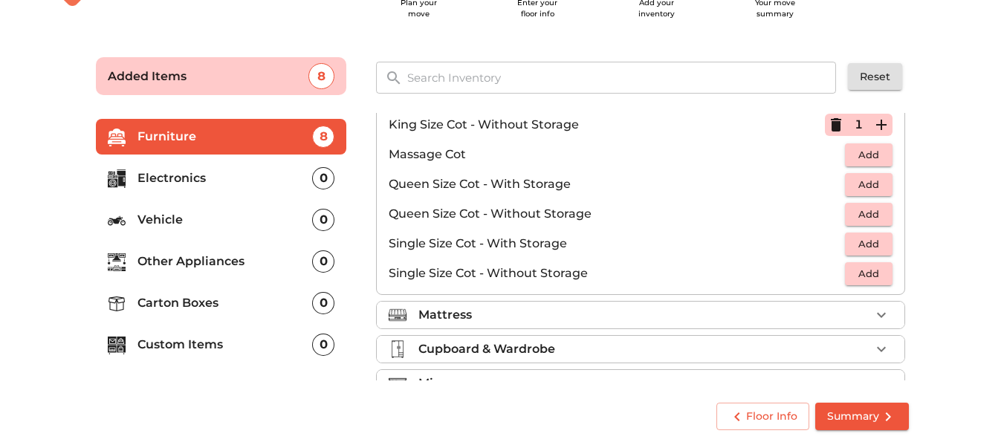
scroll to position [472, 0]
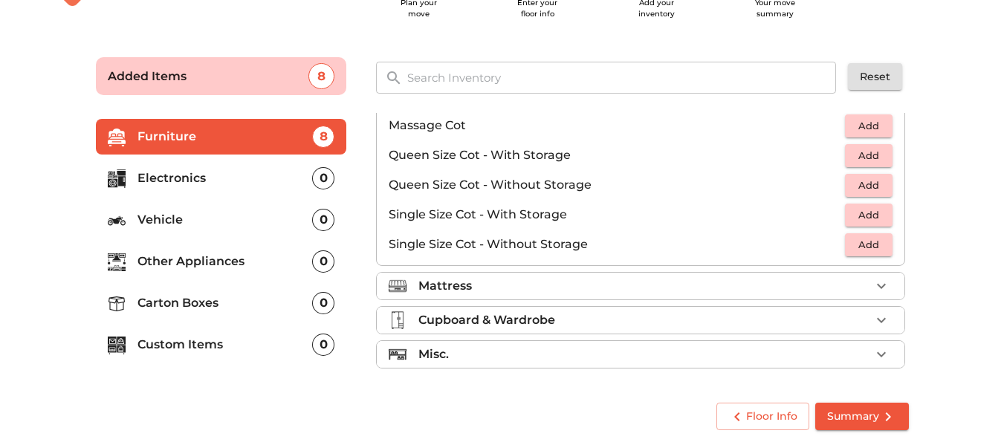
click at [695, 286] on div "Mattress" at bounding box center [644, 286] width 452 height 18
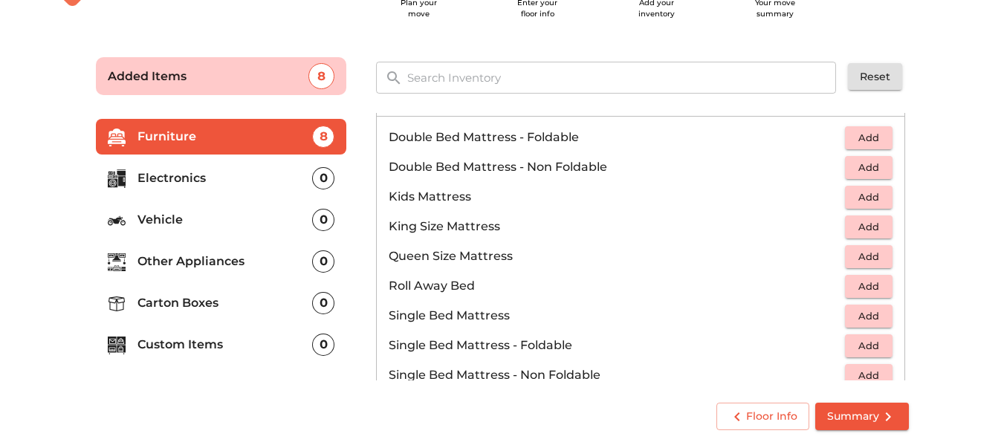
scroll to position [170, 0]
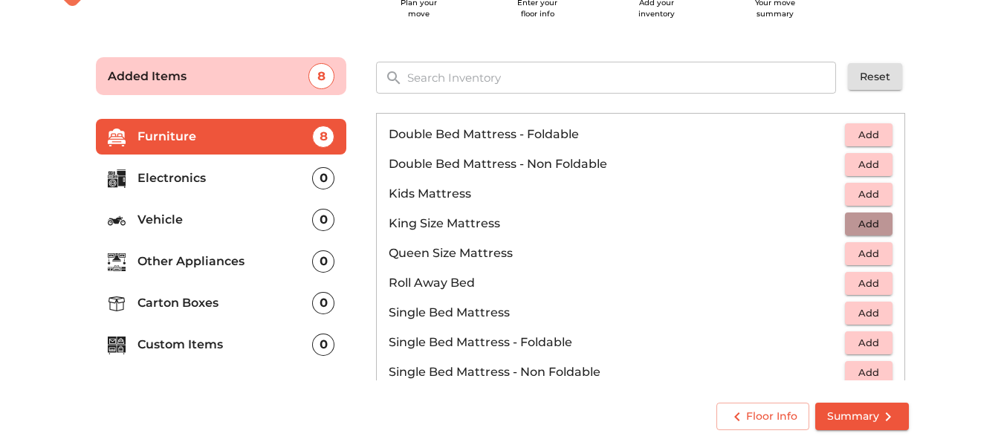
click at [872, 227] on span "Add" at bounding box center [868, 223] width 33 height 17
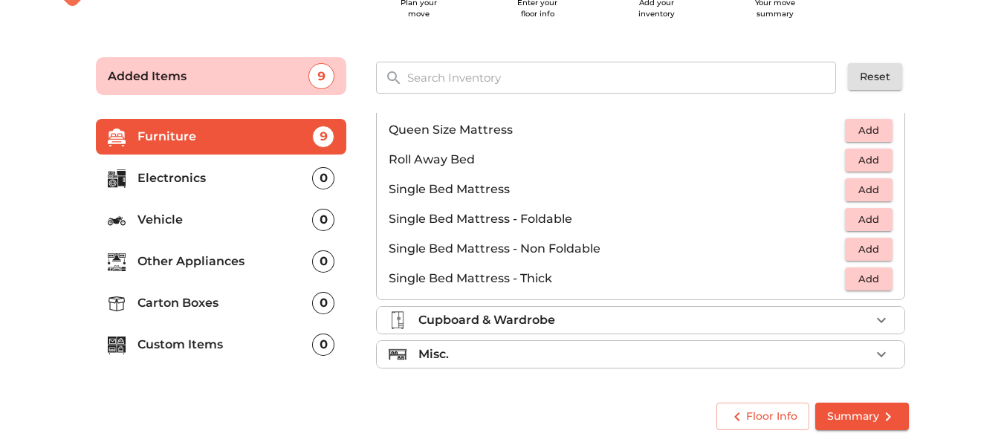
click at [631, 311] on li "Cupboard & Wardrobe" at bounding box center [640, 320] width 527 height 27
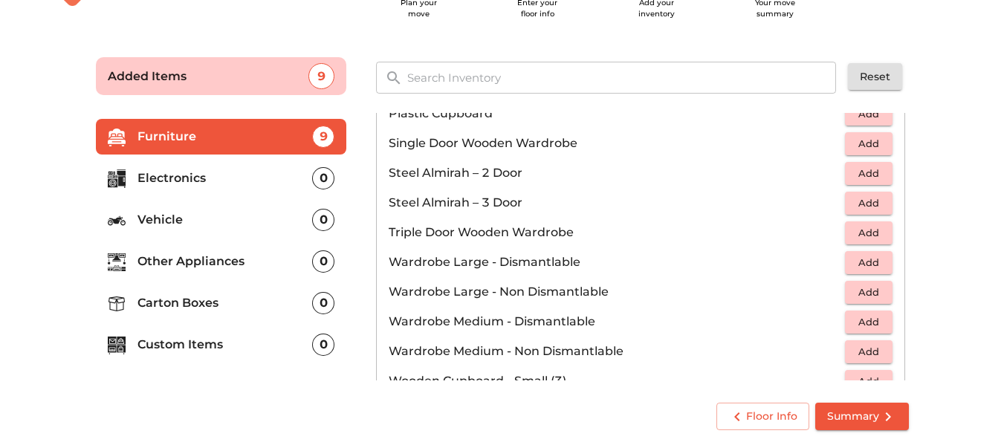
scroll to position [434, 0]
click at [865, 173] on span "Add" at bounding box center [868, 172] width 33 height 17
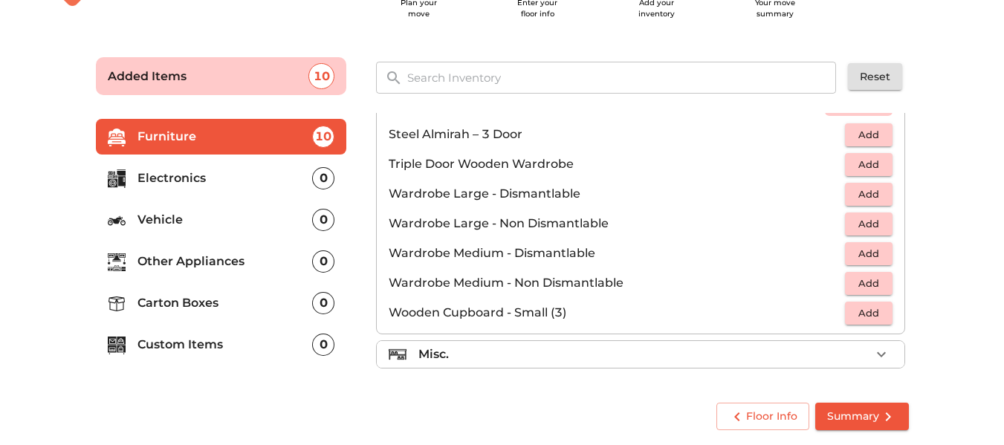
click at [565, 348] on div "Misc." at bounding box center [644, 354] width 452 height 18
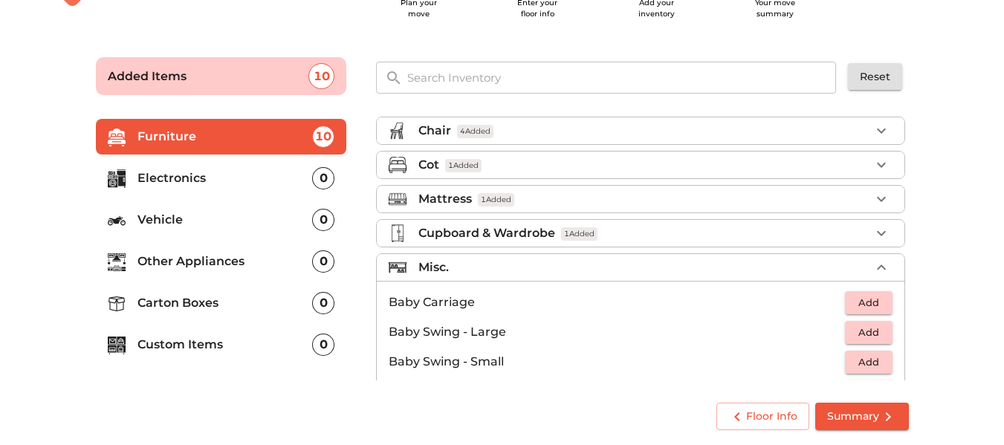
scroll to position [0, 0]
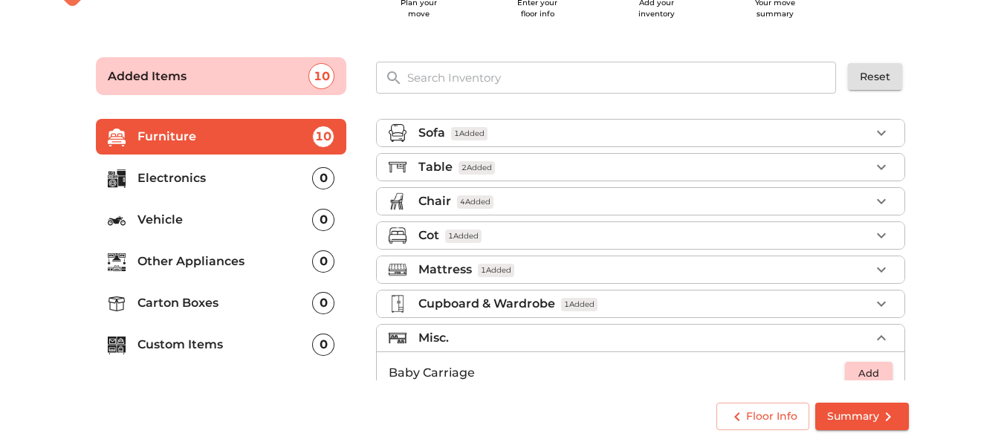
click at [259, 190] on li "Electronics 0" at bounding box center [221, 178] width 251 height 36
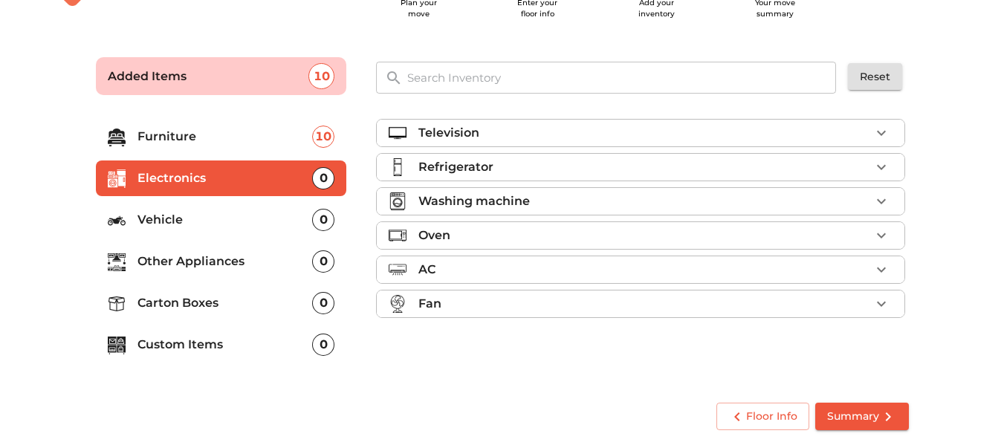
click at [481, 164] on p "Refrigerator" at bounding box center [455, 167] width 75 height 18
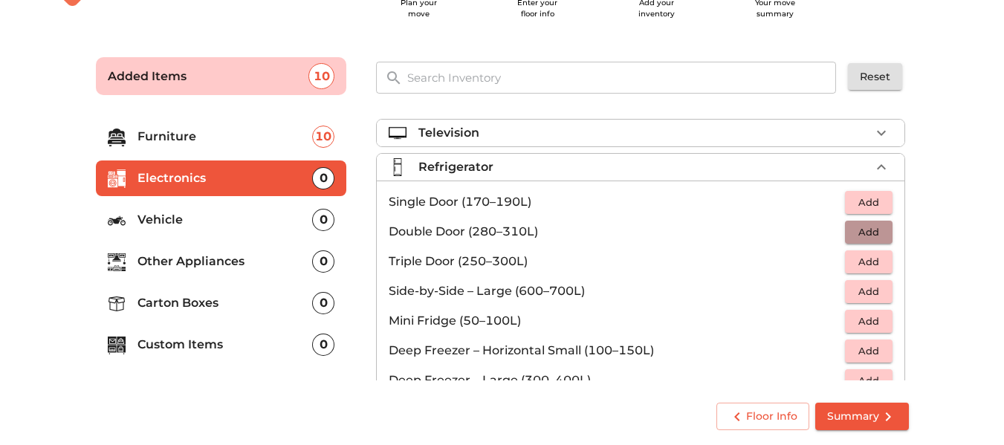
click at [859, 239] on span "Add" at bounding box center [868, 232] width 33 height 17
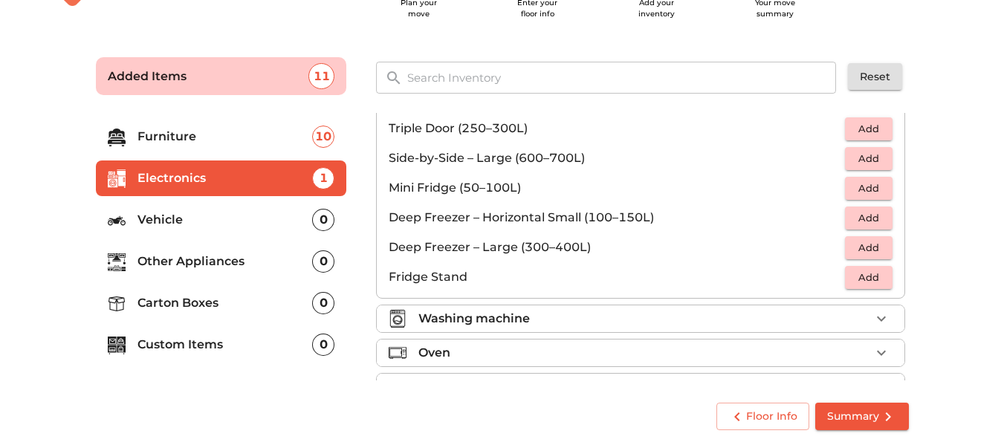
scroll to position [134, 0]
click at [508, 319] on p "Washing machine" at bounding box center [473, 318] width 111 height 18
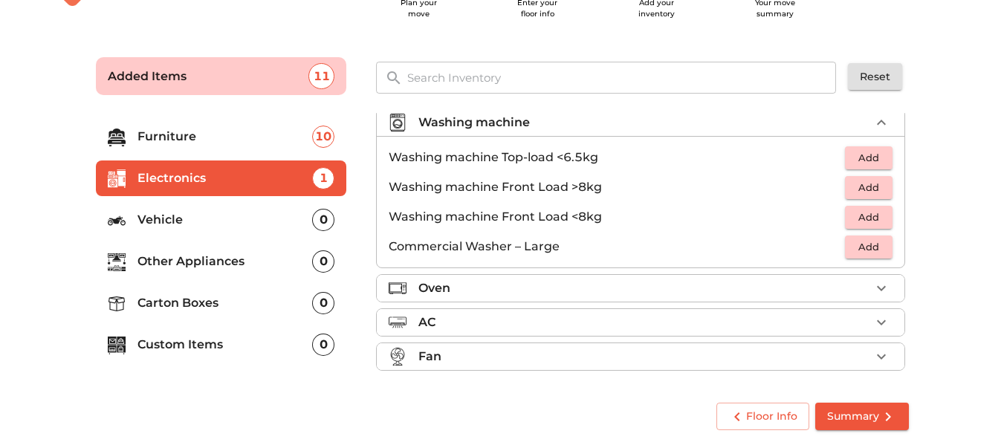
scroll to position [71, 0]
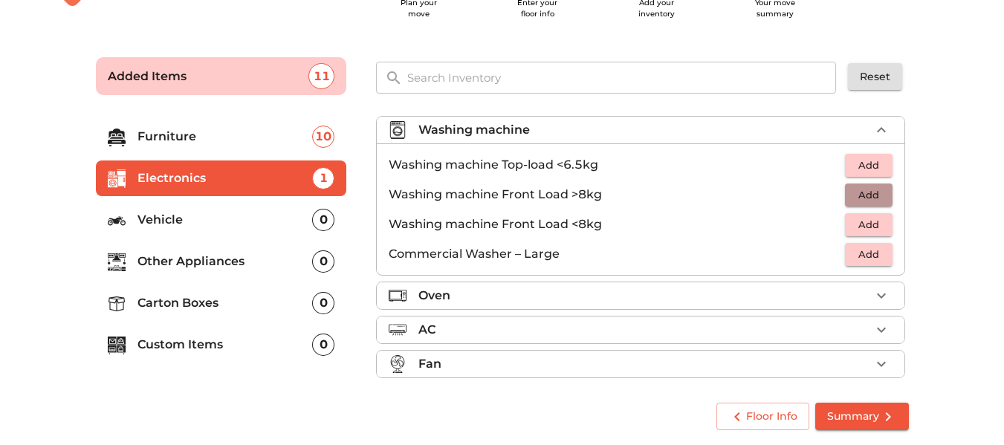
click at [856, 191] on span "Add" at bounding box center [868, 194] width 33 height 17
click at [464, 336] on div "AC" at bounding box center [644, 330] width 452 height 18
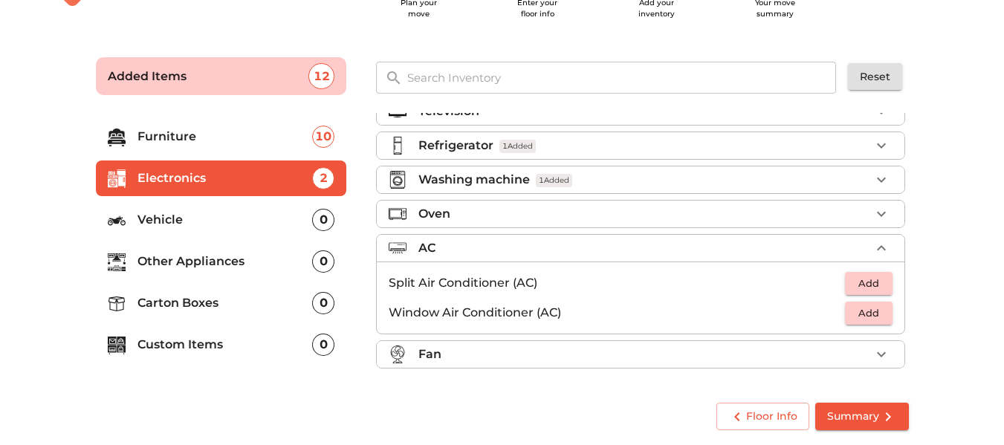
scroll to position [22, 0]
click at [876, 281] on span "Add" at bounding box center [868, 283] width 33 height 17
click at [703, 341] on li "Fan" at bounding box center [640, 354] width 527 height 27
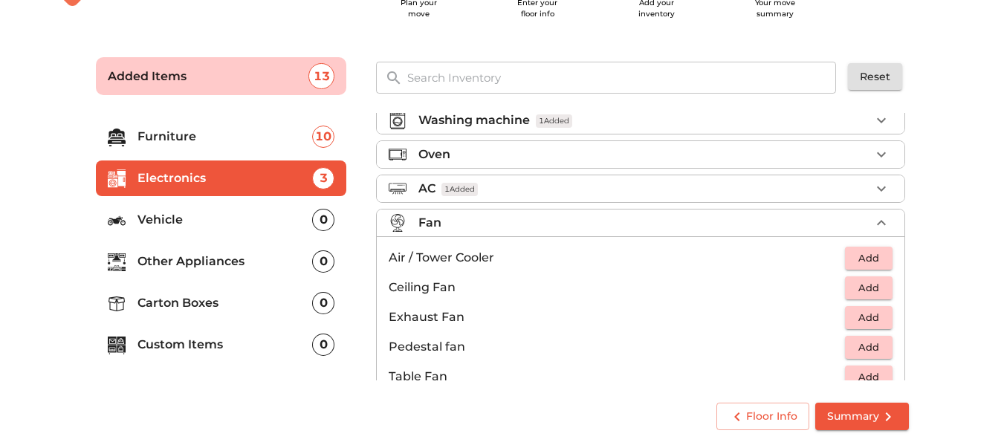
scroll to position [85, 0]
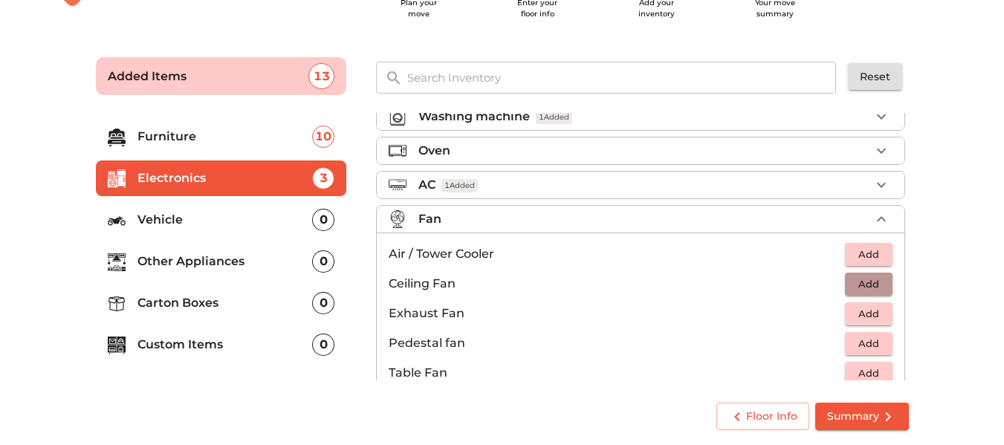
click at [856, 284] on span "Add" at bounding box center [868, 284] width 33 height 17
click at [875, 288] on icon "button" at bounding box center [881, 284] width 18 height 18
click at [271, 212] on p "Vehicle" at bounding box center [224, 220] width 175 height 18
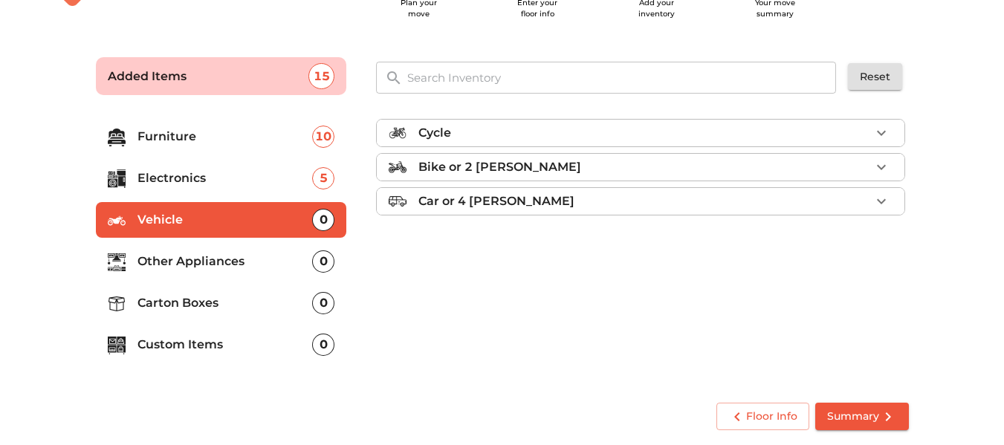
click at [518, 131] on div "Cycle" at bounding box center [644, 133] width 452 height 18
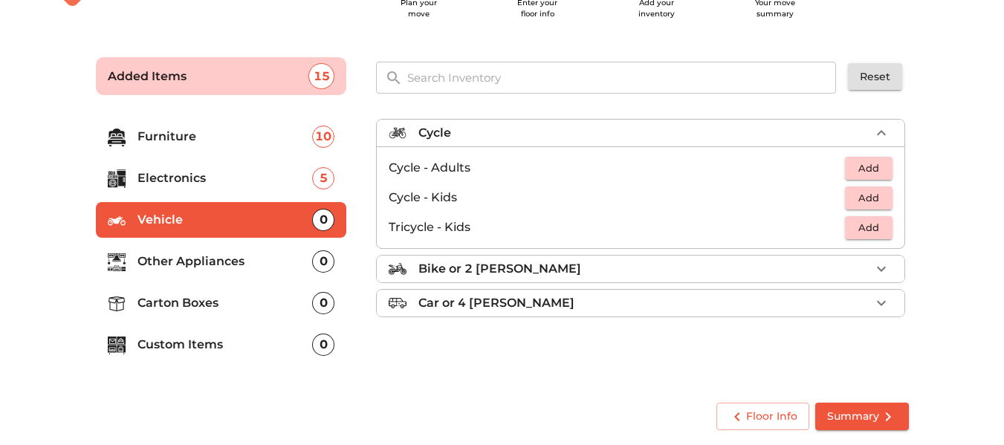
click at [580, 134] on div "Cycle" at bounding box center [644, 133] width 452 height 18
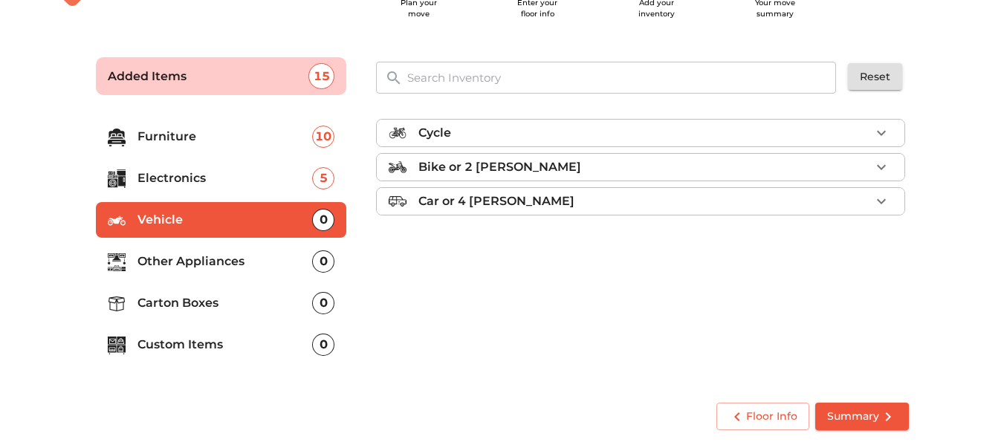
click at [512, 176] on p "Bike or 2 wheeler" at bounding box center [499, 167] width 163 height 18
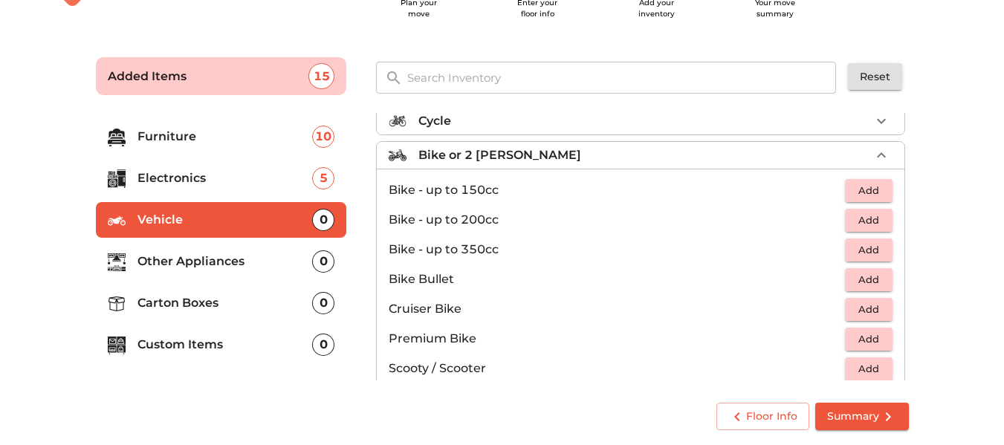
scroll to position [14, 0]
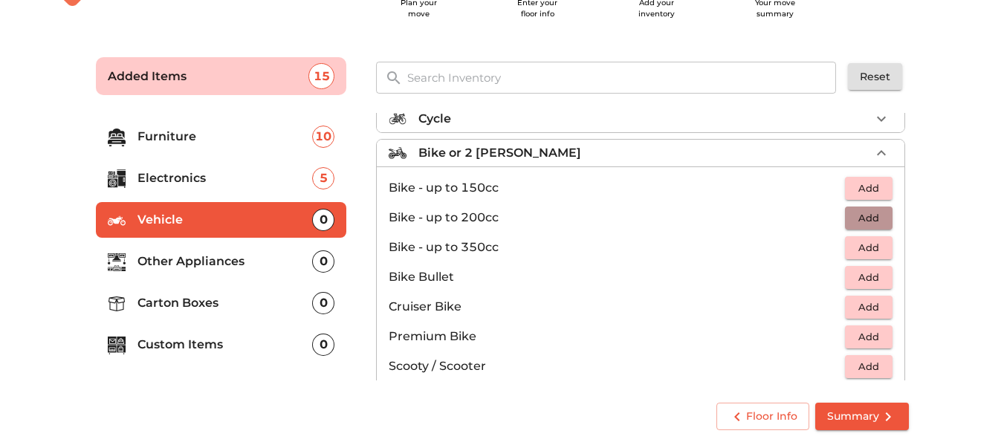
click at [869, 224] on span "Add" at bounding box center [868, 217] width 33 height 17
click at [238, 258] on p "Other Appliances" at bounding box center [224, 262] width 175 height 18
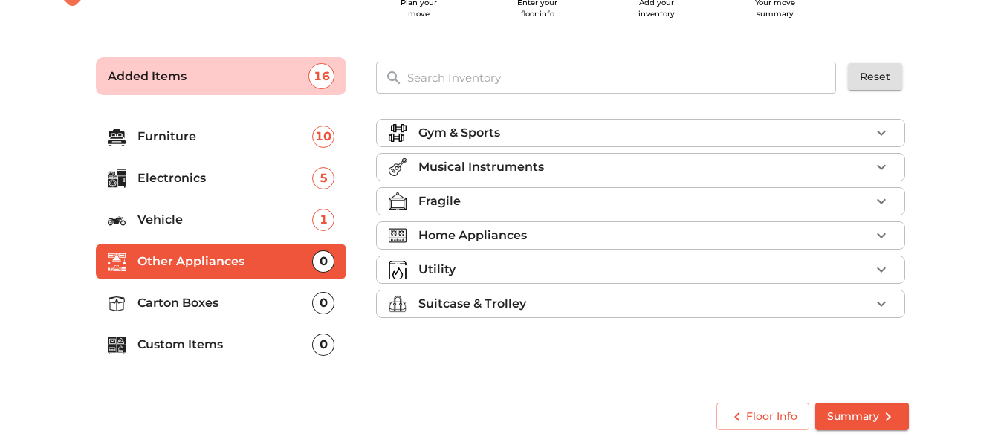
scroll to position [0, 0]
click at [506, 235] on p "Home Appliances" at bounding box center [472, 236] width 108 height 18
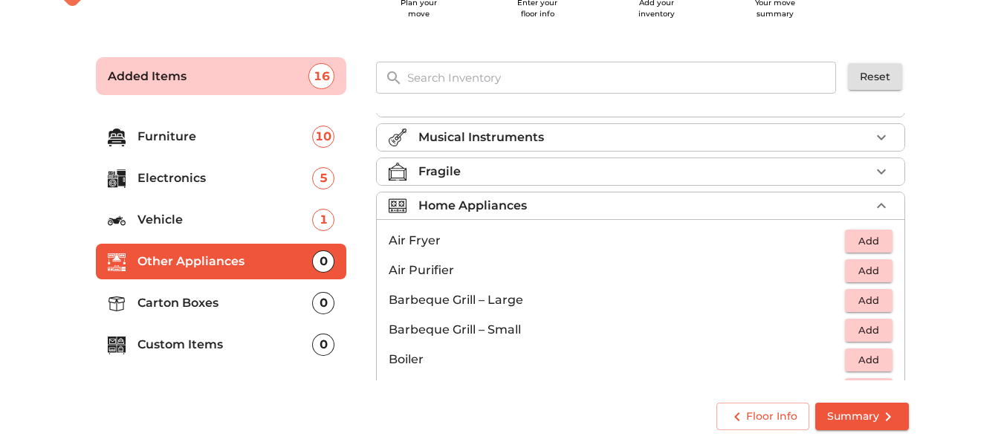
scroll to position [32, 0]
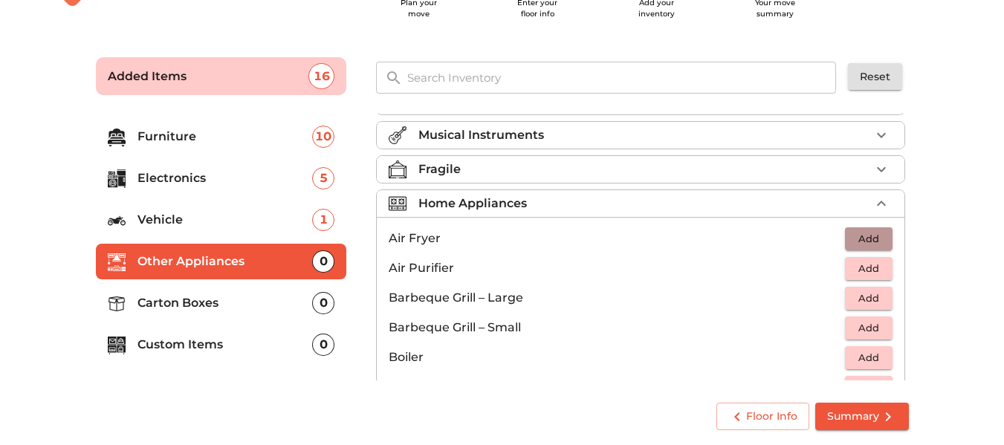
click at [868, 240] on span "Add" at bounding box center [868, 238] width 33 height 17
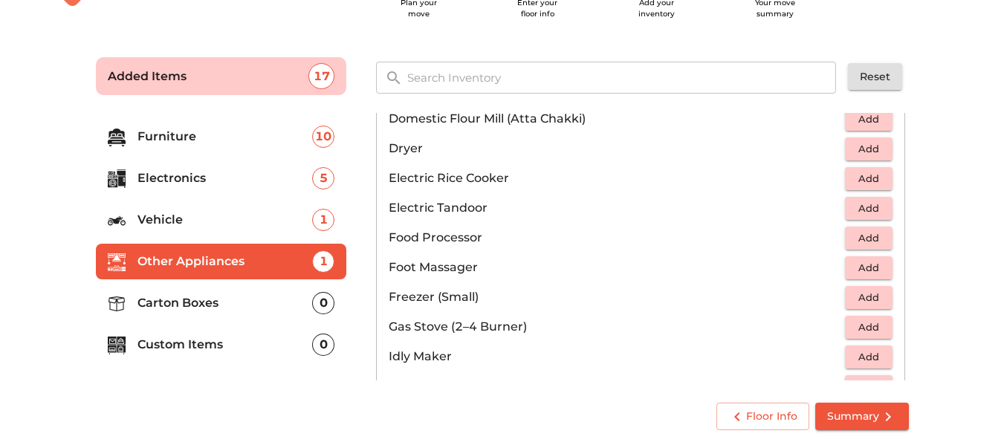
scroll to position [450, 0]
click at [871, 181] on span "Add" at bounding box center [868, 177] width 33 height 17
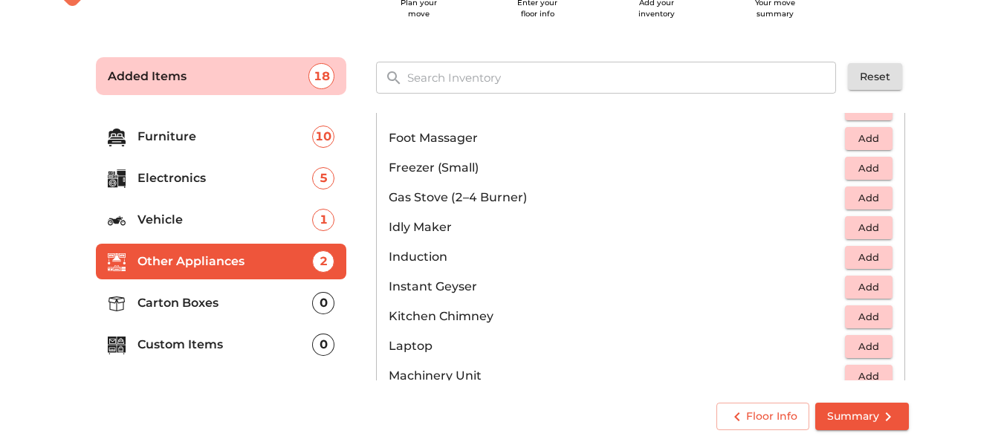
scroll to position [582, 0]
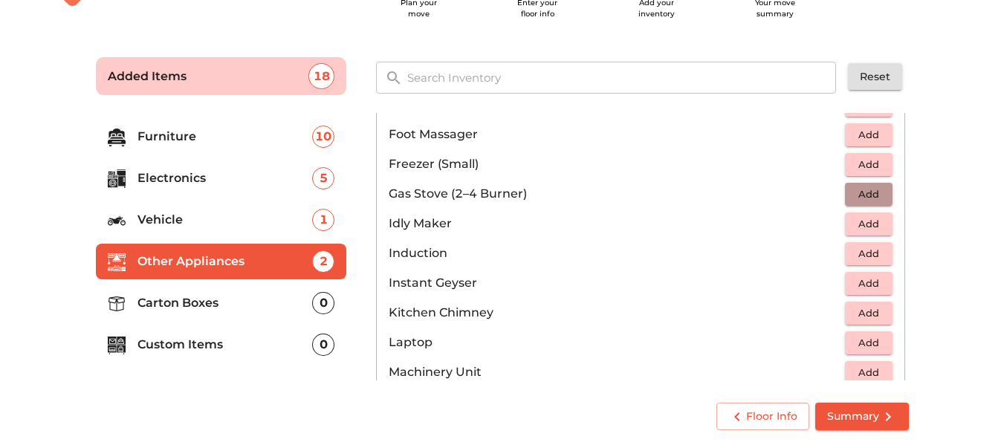
click at [868, 200] on span "Add" at bounding box center [868, 194] width 33 height 17
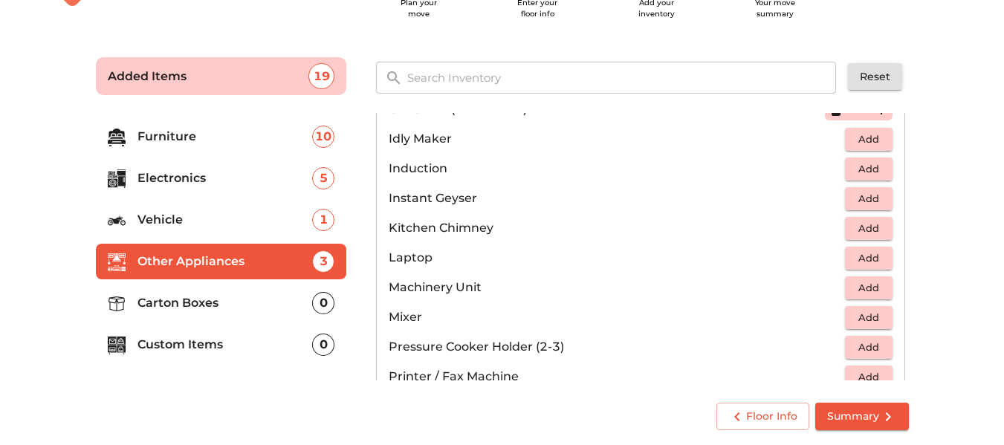
scroll to position [667, 0]
click at [872, 195] on span "Add" at bounding box center [868, 197] width 33 height 17
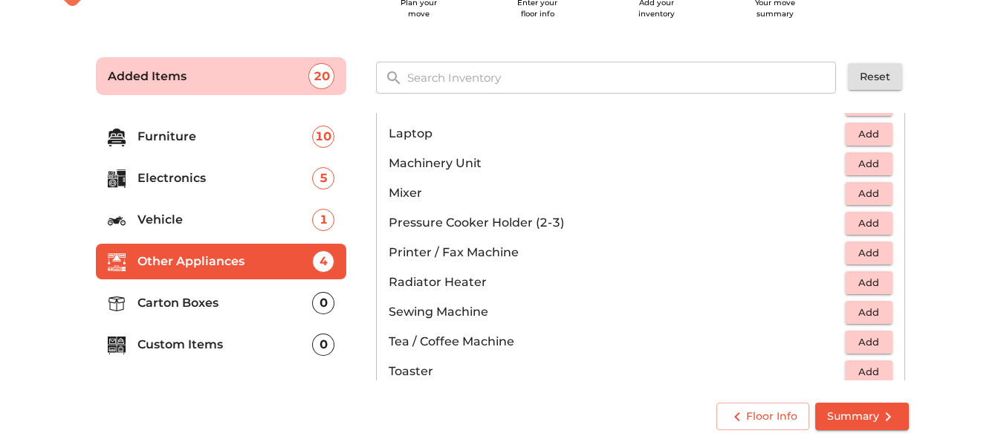
scroll to position [791, 0]
click at [861, 220] on span "Add" at bounding box center [868, 222] width 33 height 17
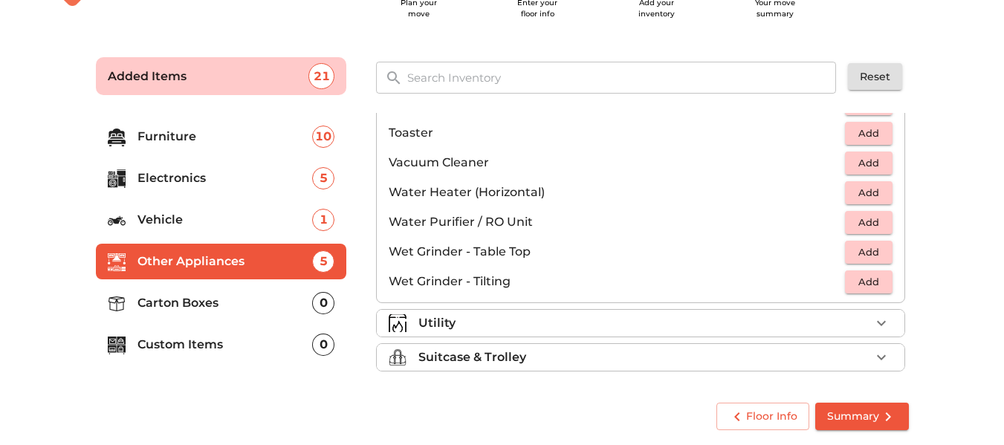
scroll to position [1032, 0]
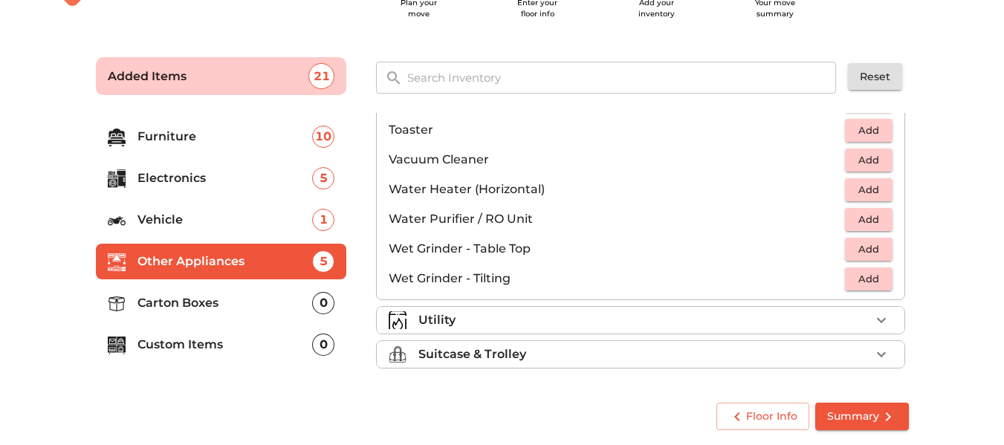
click at [683, 319] on div "Utility" at bounding box center [644, 320] width 452 height 18
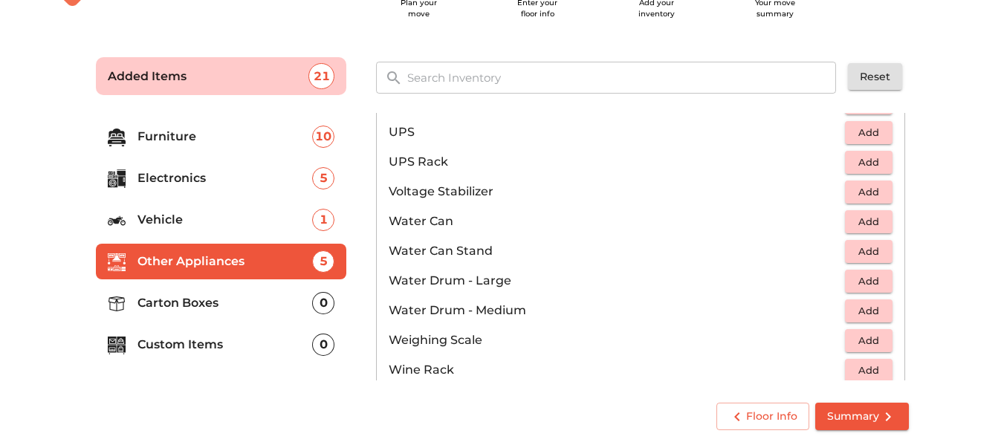
scroll to position [1121, 0]
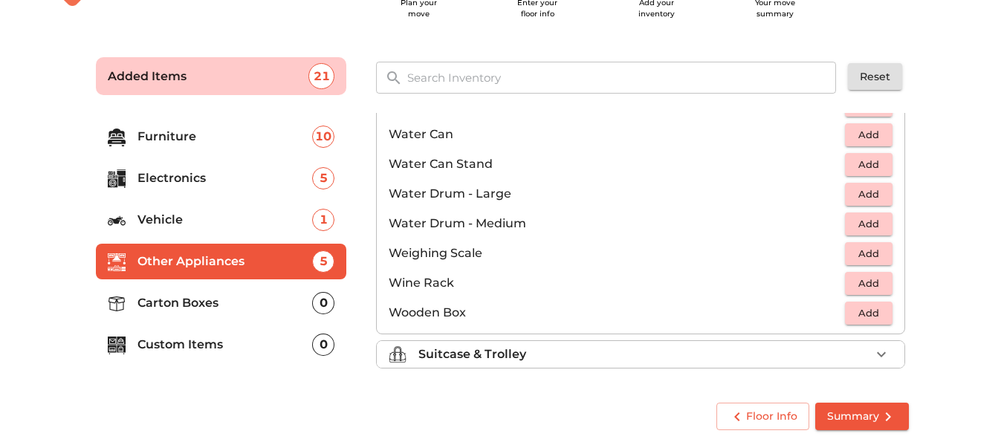
click at [263, 298] on p "Carton Boxes" at bounding box center [224, 303] width 175 height 18
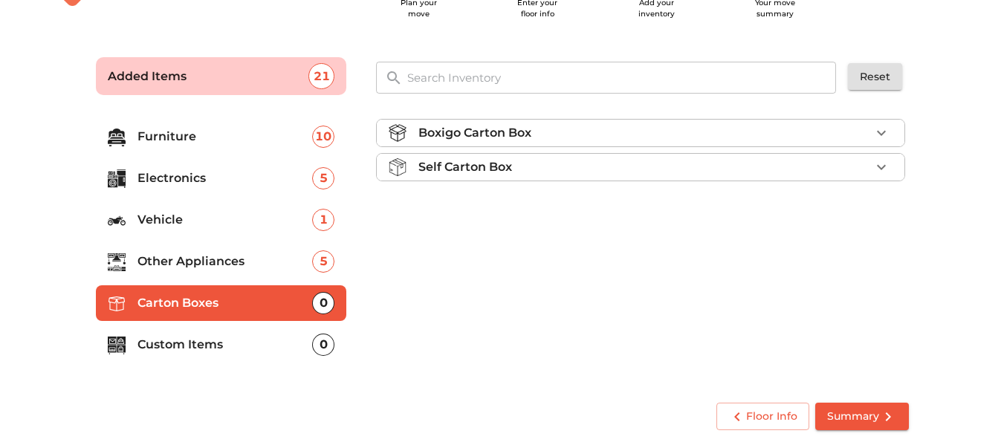
scroll to position [0, 0]
click at [525, 174] on div "Self Carton Box" at bounding box center [644, 167] width 452 height 18
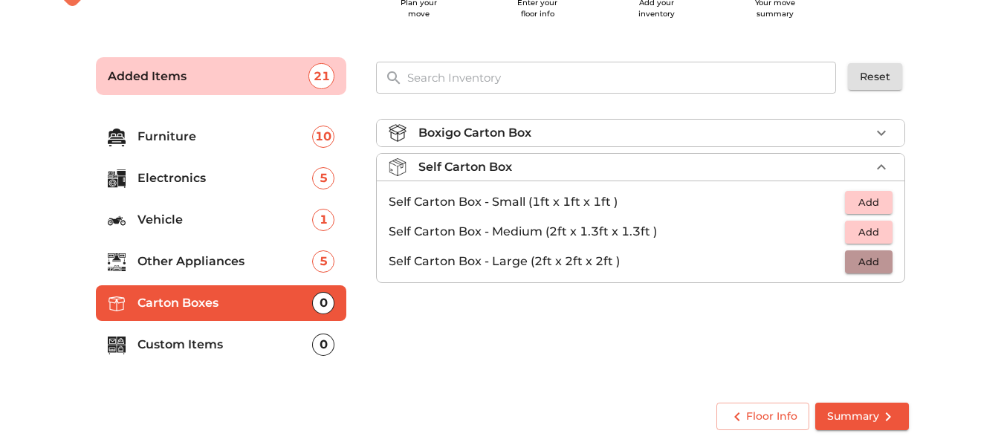
click at [859, 258] on span "Add" at bounding box center [868, 261] width 33 height 17
click at [862, 238] on span "Add" at bounding box center [868, 232] width 33 height 17
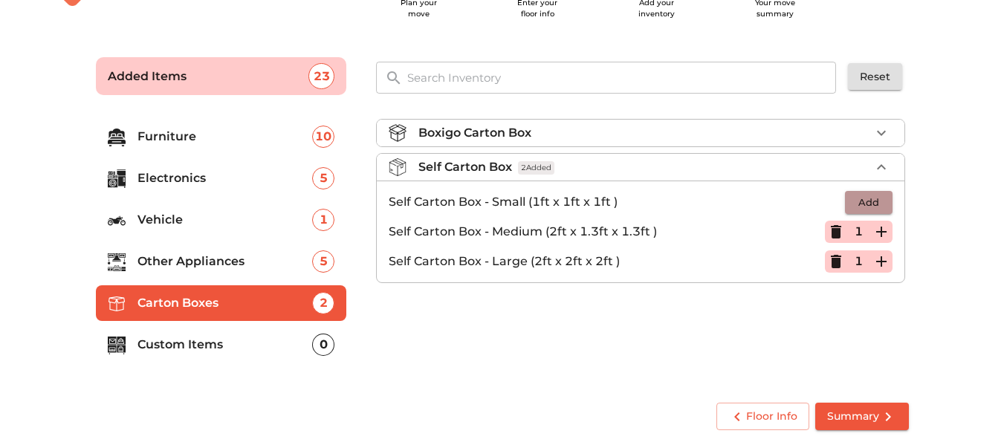
click at [868, 209] on span "Add" at bounding box center [868, 202] width 33 height 17
click at [852, 172] on div "Self Carton Box 3 Added" at bounding box center [644, 167] width 452 height 18
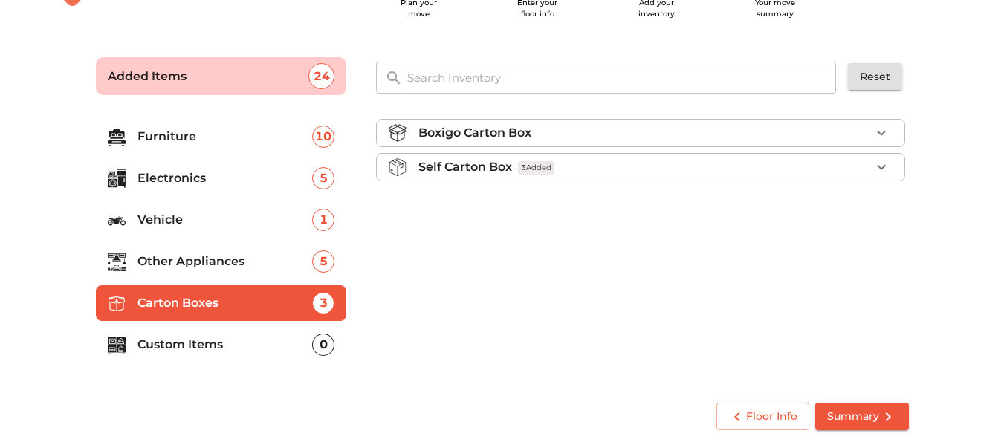
click at [813, 134] on div "Boxigo Carton Box" at bounding box center [644, 133] width 452 height 18
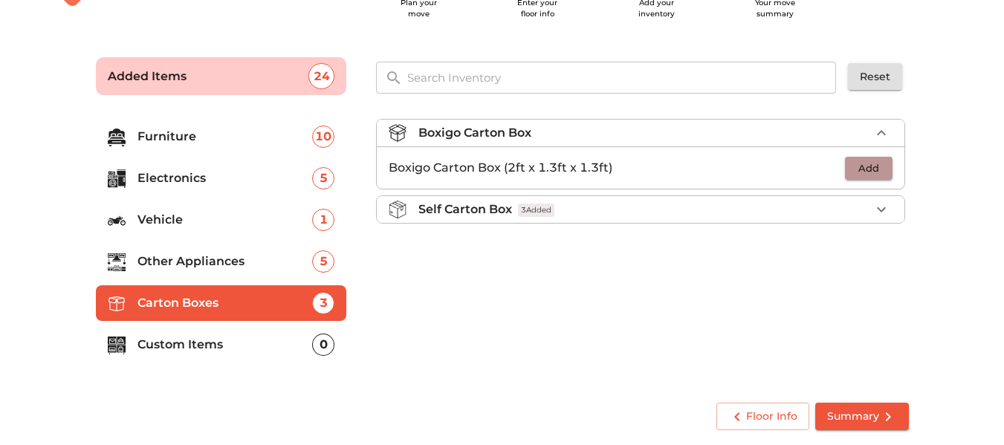
click at [868, 172] on span "Add" at bounding box center [868, 168] width 33 height 17
click at [884, 135] on icon "button" at bounding box center [881, 133] width 18 height 18
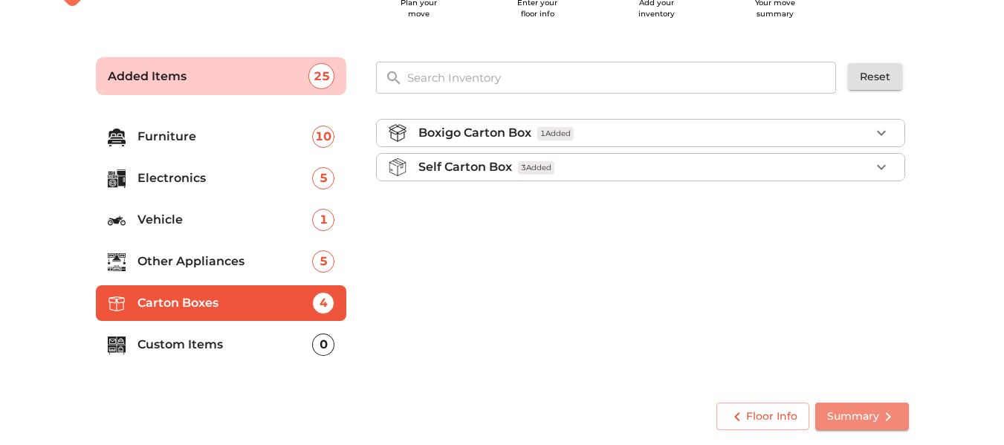
click at [829, 407] on span "Summary" at bounding box center [862, 416] width 70 height 19
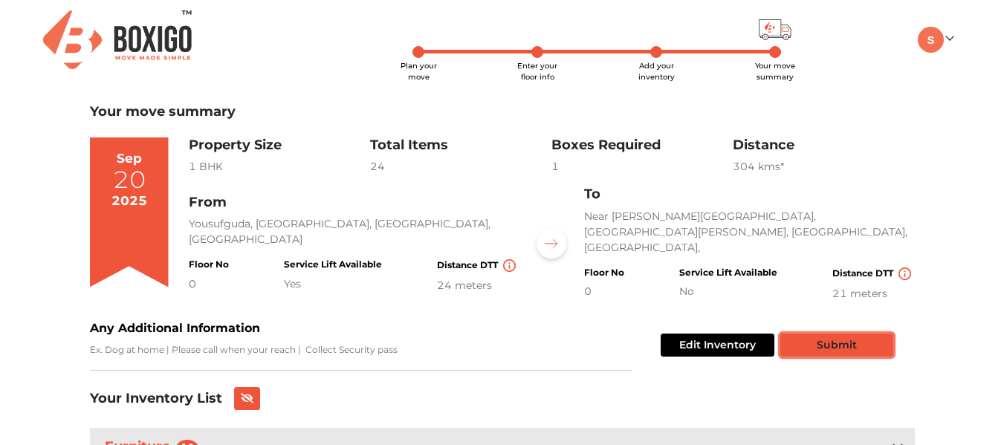
click at [819, 340] on button "Submit" at bounding box center [836, 345] width 113 height 23
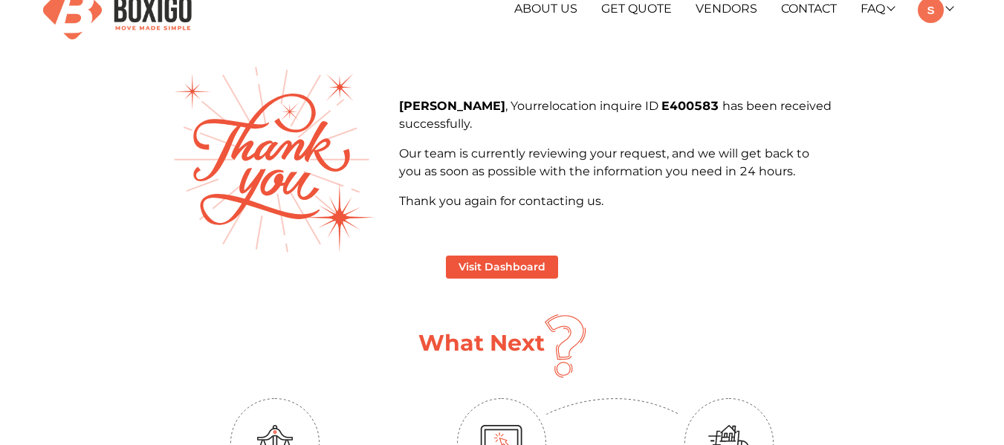
scroll to position [29, 0]
click at [522, 270] on button "Visit Dashboard" at bounding box center [502, 267] width 112 height 23
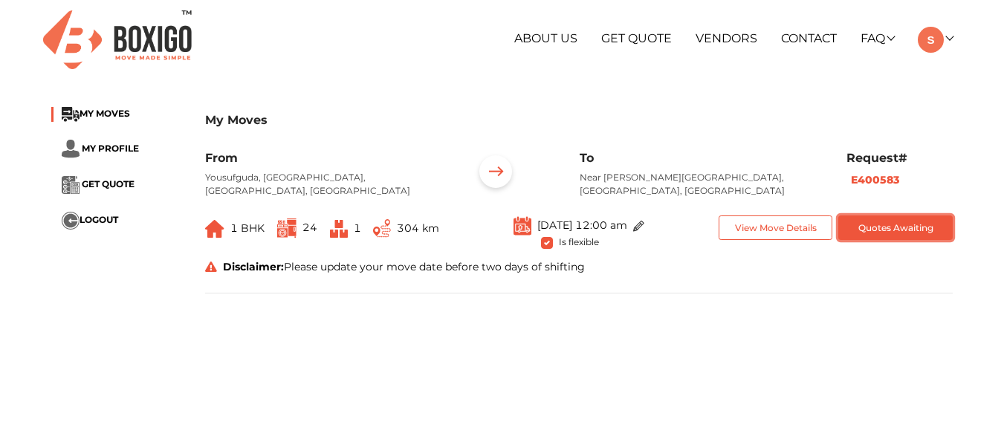
click at [872, 216] on button "Quotes Awaiting" at bounding box center [895, 227] width 114 height 25
